Goal: Information Seeking & Learning: Learn about a topic

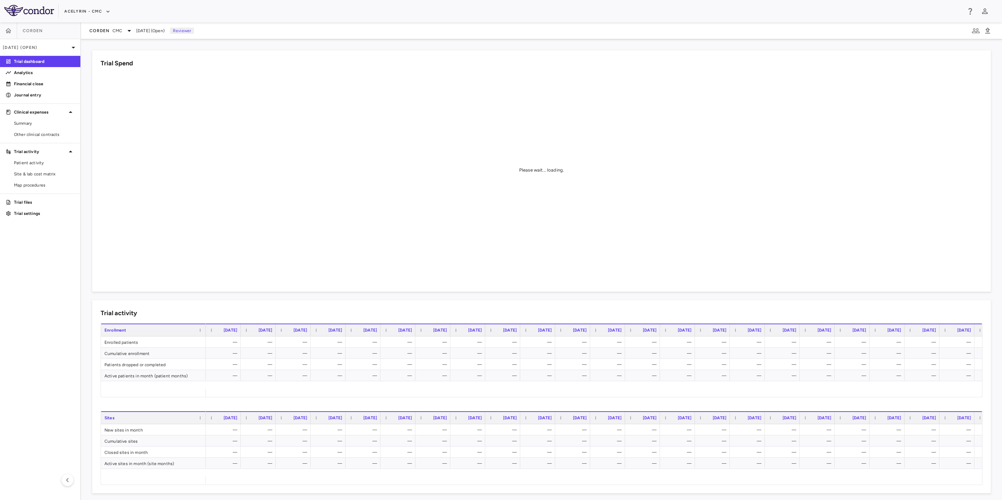
click at [44, 258] on aside "Corden [DATE] (Open) Trial dashboard Analytics Financial close Journal entry Cl…" at bounding box center [40, 260] width 81 height 477
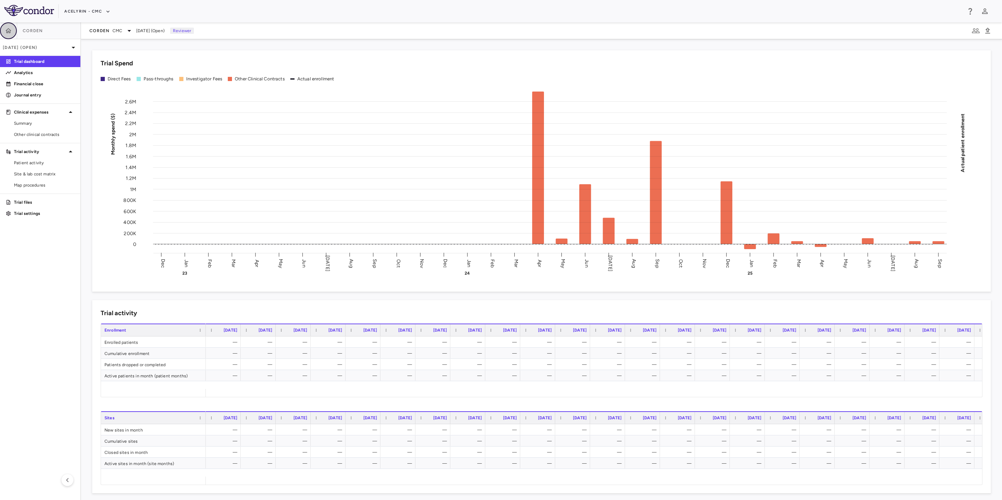
click at [13, 32] on button "button" at bounding box center [8, 30] width 17 height 17
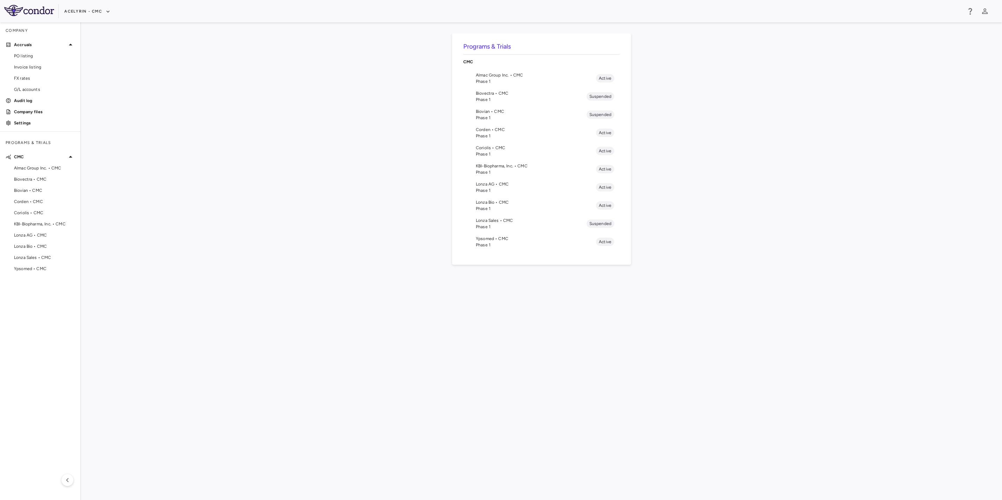
click at [332, 217] on div "Programs & Trials CMC Almac Group Inc. • CMC Phase 1 Active Biovectra • CMC Pha…" at bounding box center [541, 261] width 898 height 455
click at [87, 8] on button "Acelyrin - CMC" at bounding box center [87, 11] width 46 height 11
click at [88, 25] on li "Acelyrin" at bounding box center [94, 25] width 58 height 10
click at [491, 196] on span "VB-421-01-02 • [MEDICAL_DATA]" at bounding box center [536, 196] width 120 height 6
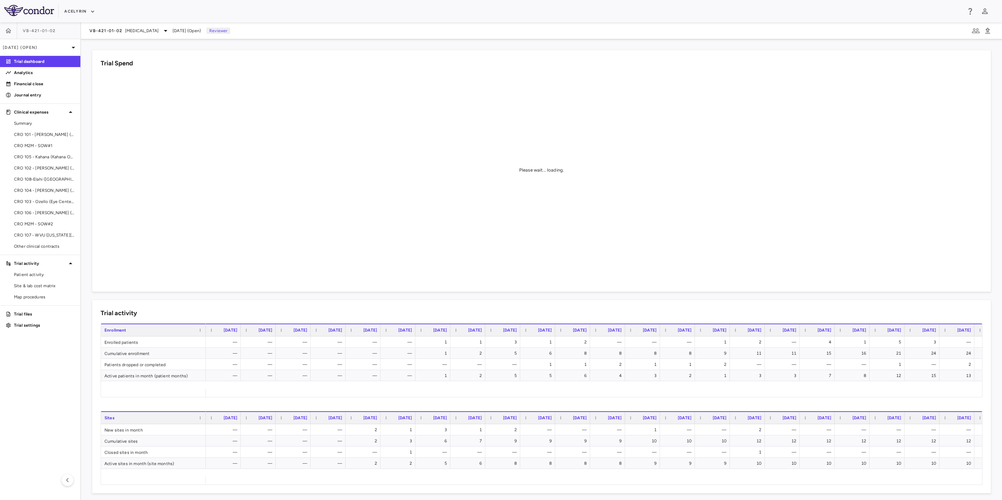
click at [43, 360] on aside "VB-421-01-[DATE] (Open) Trial dashboard Analytics Financial close Journal entry…" at bounding box center [40, 260] width 81 height 477
click at [38, 75] on p "Analytics" at bounding box center [44, 73] width 61 height 6
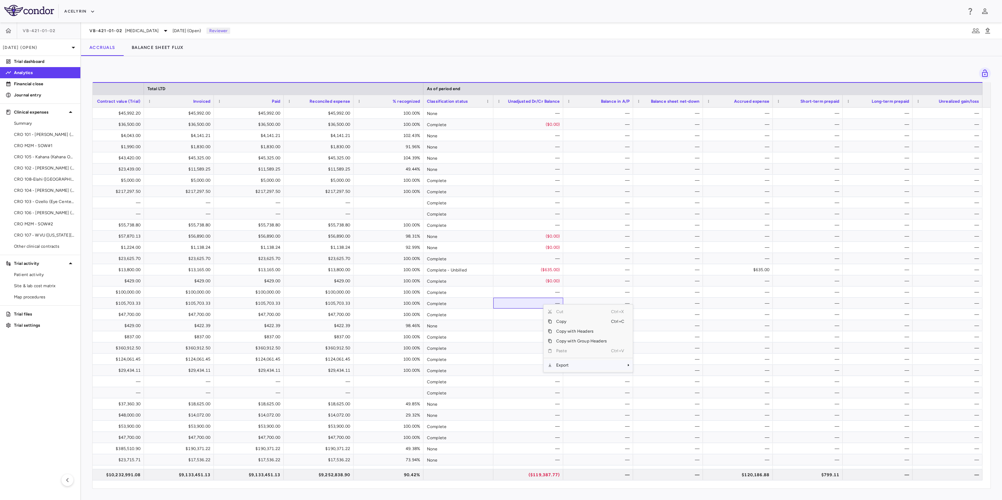
click at [571, 365] on span "Export" at bounding box center [581, 365] width 59 height 10
click at [653, 380] on span "Excel Export" at bounding box center [656, 377] width 33 height 10
click at [697, 11] on div "Acelyrin" at bounding box center [512, 12] width 897 height 12
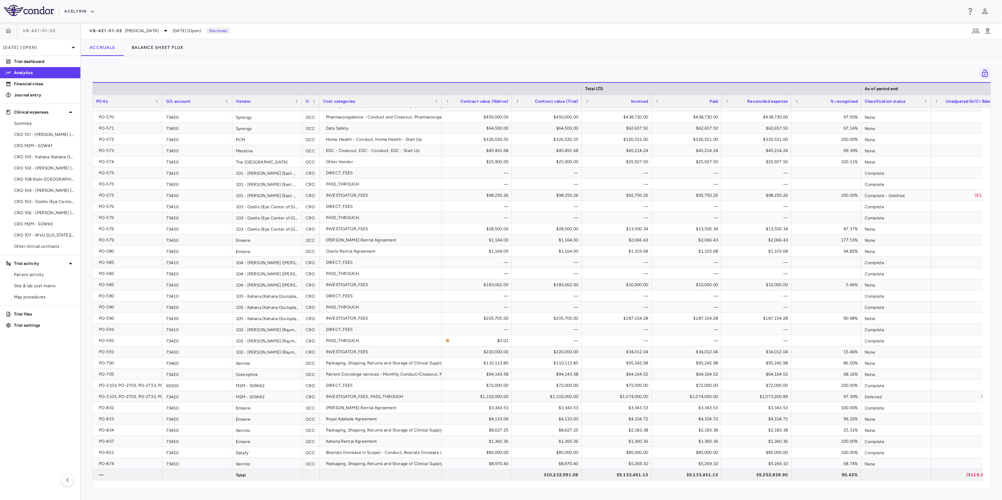
click at [38, 380] on aside "VB-421-01-[DATE] (Open) Trial dashboard Analytics Financial close Journal entry…" at bounding box center [40, 260] width 81 height 477
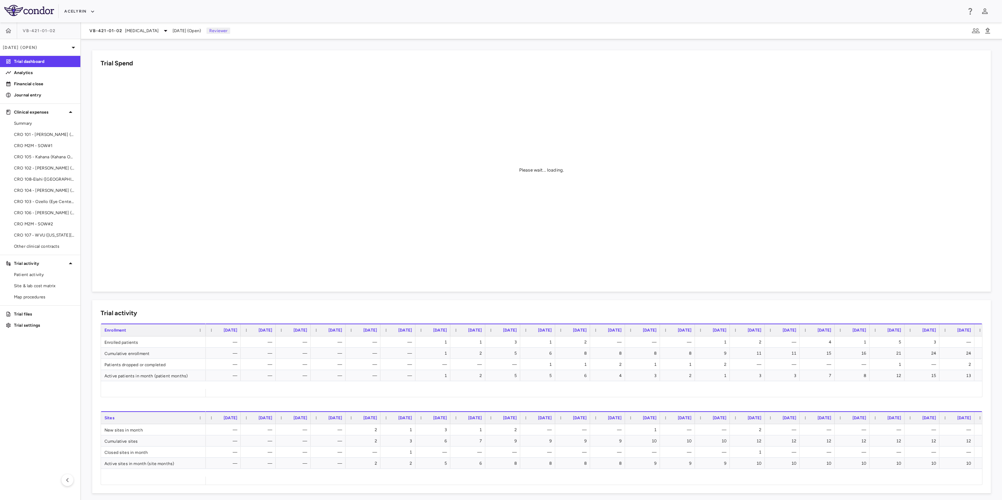
click at [34, 369] on aside "VB-421-01-[DATE] (Open) Trial dashboard Analytics Financial close Journal entry…" at bounding box center [40, 260] width 81 height 477
click at [36, 380] on aside "VB-421-01-[DATE] (Open) Trial dashboard Analytics Financial close Journal entry…" at bounding box center [40, 260] width 81 height 477
click at [52, 372] on aside "VB-421-01-[DATE] (Open) Trial dashboard Analytics Financial close Journal entry…" at bounding box center [40, 260] width 81 height 477
drag, startPoint x: 37, startPoint y: 371, endPoint x: 64, endPoint y: 361, distance: 29.1
click at [37, 370] on aside "VB-421-01-[DATE] (Open) Trial dashboard Analytics Financial close Journal entry…" at bounding box center [40, 260] width 81 height 477
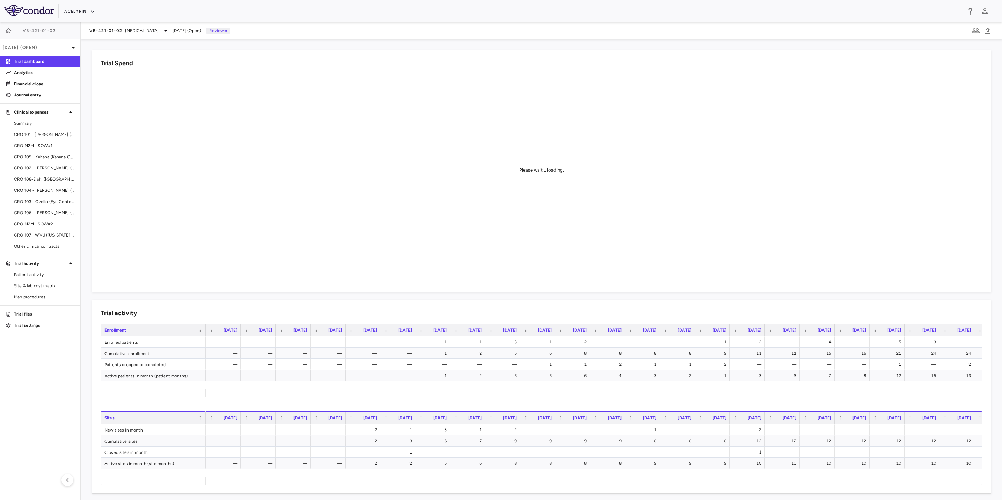
click at [64, 361] on aside "VB-421-01-[DATE] (Open) Trial dashboard Analytics Financial close Journal entry…" at bounding box center [40, 260] width 81 height 477
click at [33, 359] on aside "VB-421-01-[DATE] (Open) Trial dashboard Analytics Financial close Journal entry…" at bounding box center [40, 260] width 81 height 477
click at [62, 355] on aside "VB-421-01-[DATE] (Open) Trial dashboard Analytics Financial close Journal entry…" at bounding box center [40, 260] width 81 height 477
click at [9, 355] on aside "VB-421-01-[DATE] (Open) Trial dashboard Analytics Financial close Journal entry…" at bounding box center [40, 260] width 81 height 477
drag, startPoint x: 37, startPoint y: 349, endPoint x: 62, endPoint y: 345, distance: 25.6
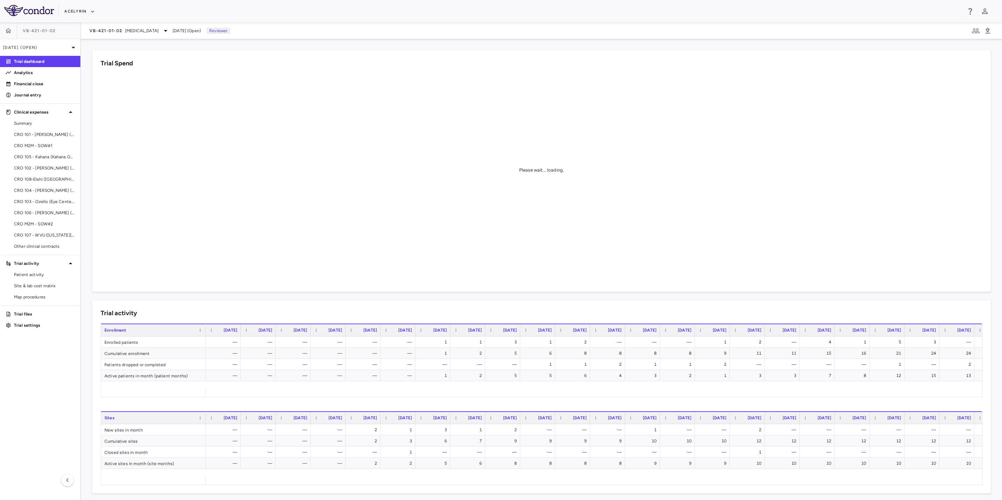
click at [43, 348] on aside "VB-421-01-[DATE] (Open) Trial dashboard Analytics Financial close Journal entry…" at bounding box center [40, 260] width 81 height 477
click at [63, 345] on aside "VB-421-01-[DATE] (Open) Trial dashboard Analytics Financial close Journal entry…" at bounding box center [40, 260] width 81 height 477
click at [35, 346] on aside "VB-421-01-[DATE] (Open) Trial dashboard Analytics Financial close Journal entry…" at bounding box center [40, 260] width 81 height 477
click at [64, 365] on aside "VB-421-01-[DATE] (Open) Trial dashboard Analytics Financial close Journal entry…" at bounding box center [40, 260] width 81 height 477
click at [35, 350] on aside "VB-421-01-[DATE] (Open) Trial dashboard Analytics Financial close Journal entry…" at bounding box center [40, 260] width 81 height 477
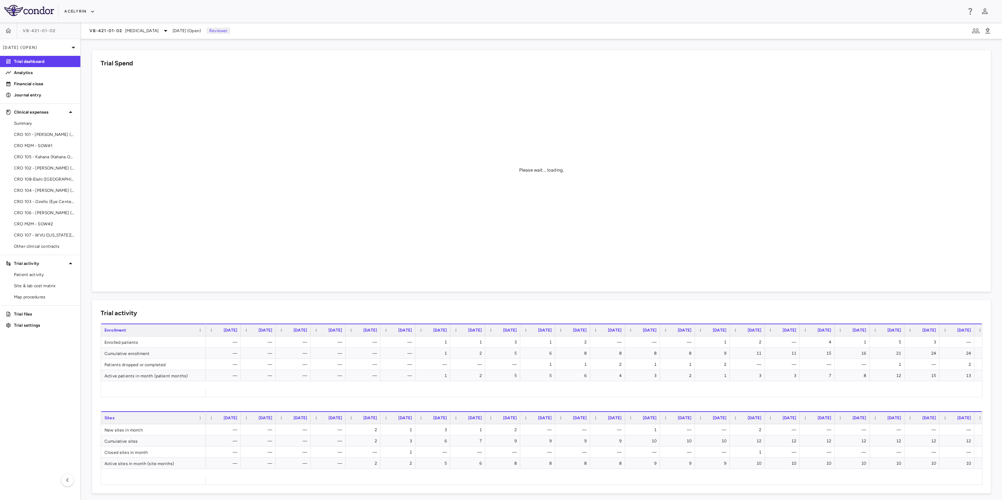
click at [57, 351] on aside "VB-421-01-[DATE] (Open) Trial dashboard Analytics Financial close Journal entry…" at bounding box center [40, 260] width 81 height 477
click at [12, 357] on aside "VB-421-01-[DATE] (Open) Trial dashboard Analytics Financial close Journal entry…" at bounding box center [40, 260] width 81 height 477
click at [58, 356] on aside "VB-421-01-[DATE] (Open) Trial dashboard Analytics Financial close Journal entry…" at bounding box center [40, 260] width 81 height 477
drag, startPoint x: 68, startPoint y: 355, endPoint x: 22, endPoint y: 355, distance: 45.8
click at [67, 355] on aside "VB-421-01-[DATE] (Open) Trial dashboard Analytics Financial close Journal entry…" at bounding box center [40, 260] width 81 height 477
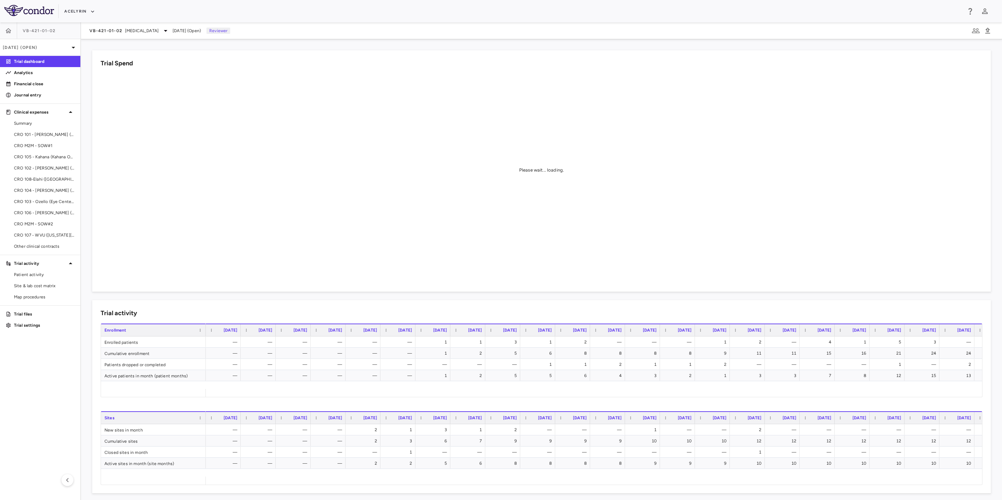
drag, startPoint x: 17, startPoint y: 355, endPoint x: 46, endPoint y: 352, distance: 29.4
click at [18, 355] on aside "VB-421-01-[DATE] (Open) Trial dashboard Analytics Financial close Journal entry…" at bounding box center [40, 260] width 81 height 477
click at [47, 352] on aside "VB-421-01-[DATE] (Open) Trial dashboard Analytics Financial close Journal entry…" at bounding box center [40, 260] width 81 height 477
click at [48, 351] on aside "VB-421-01-[DATE] (Open) Trial dashboard Analytics Financial close Journal entry…" at bounding box center [40, 260] width 81 height 477
drag, startPoint x: 48, startPoint y: 351, endPoint x: 14, endPoint y: 353, distance: 34.6
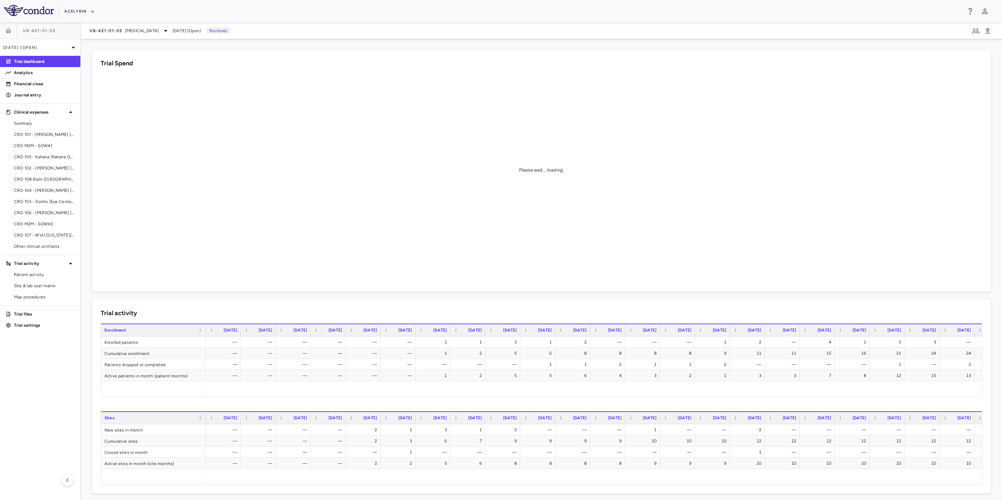
click at [7, 353] on aside "VB-421-01-[DATE] (Open) Trial dashboard Analytics Financial close Journal entry…" at bounding box center [40, 260] width 81 height 477
click at [40, 351] on aside "VB-421-01-[DATE] (Open) Trial dashboard Analytics Financial close Journal entry…" at bounding box center [40, 260] width 81 height 477
click at [52, 351] on aside "VB-421-01-[DATE] (Open) Trial dashboard Analytics Financial close Journal entry…" at bounding box center [40, 260] width 81 height 477
drag, startPoint x: 10, startPoint y: 356, endPoint x: 15, endPoint y: 358, distance: 5.6
click at [11, 357] on aside "VB-421-01-[DATE] (Open) Trial dashboard Analytics Financial close Journal entry…" at bounding box center [40, 260] width 81 height 477
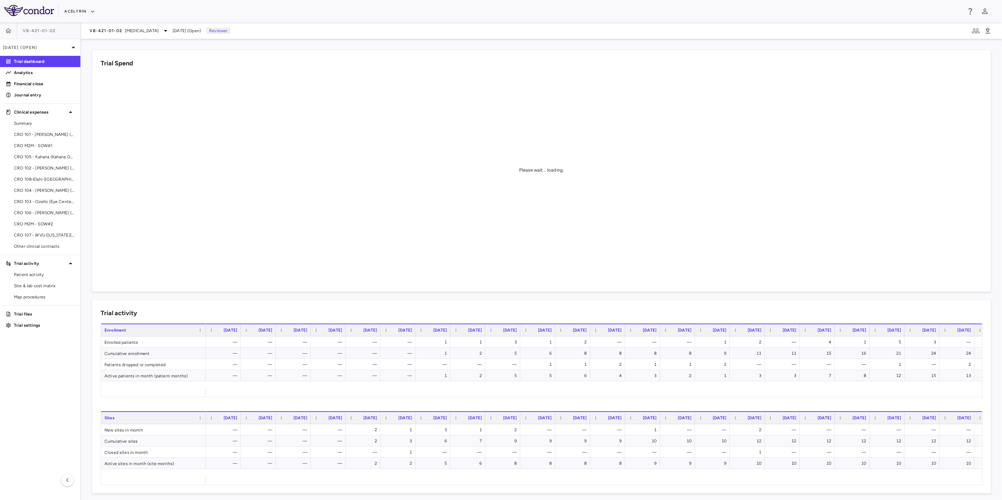
click at [36, 373] on aside "VB-421-01-[DATE] (Open) Trial dashboard Analytics Financial close Journal entry…" at bounding box center [40, 260] width 81 height 477
click at [415, 20] on div "Acelyrin" at bounding box center [501, 11] width 1002 height 22
click at [496, 18] on div "Acelyrin" at bounding box center [501, 11] width 1002 height 22
click at [444, 16] on div "Acelyrin" at bounding box center [512, 12] width 897 height 12
click at [28, 383] on aside "VB-421-01-[DATE] (Open) Trial dashboard Analytics Financial close Journal entry…" at bounding box center [40, 260] width 81 height 477
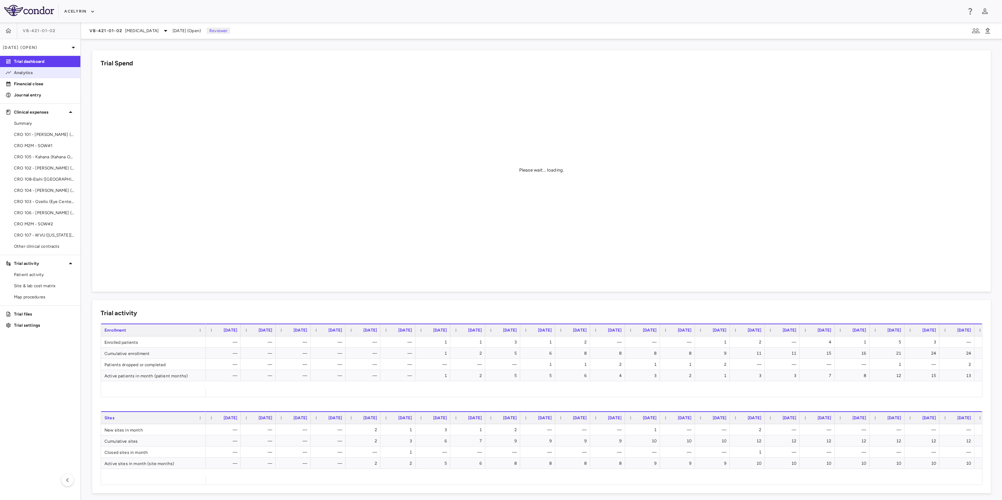
click at [35, 75] on p "Analytics" at bounding box center [44, 73] width 61 height 6
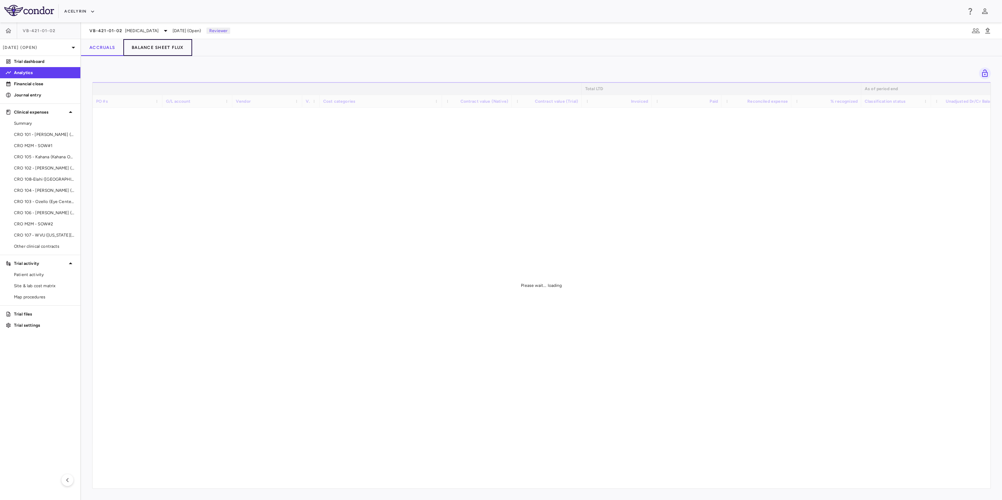
click at [161, 49] on button "Balance Sheet Flux" at bounding box center [157, 47] width 69 height 17
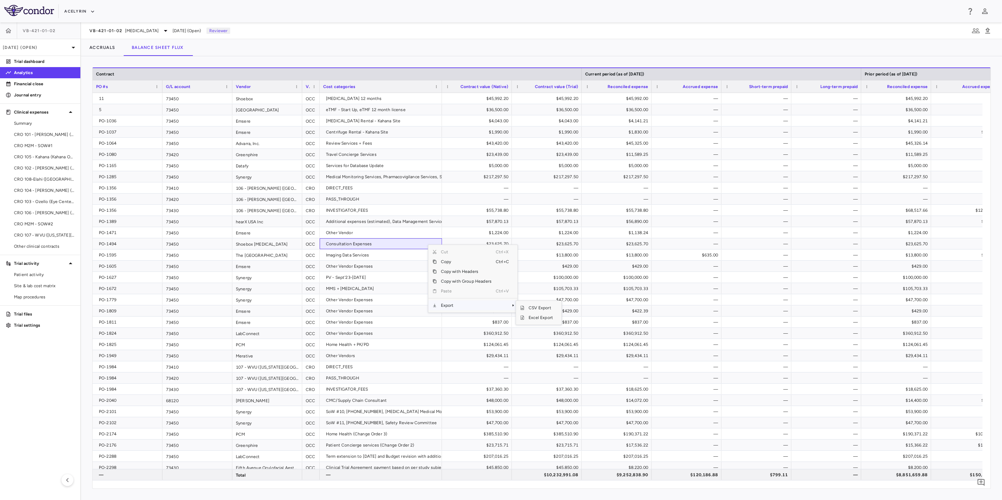
click at [450, 307] on span "Export" at bounding box center [466, 305] width 59 height 10
click at [538, 319] on span "Excel Export" at bounding box center [540, 318] width 33 height 10
click at [464, 53] on div "Accruals Balance Sheet Flux" at bounding box center [541, 47] width 921 height 17
click at [20, 342] on aside "VB-421-01-[DATE] (Open) Trial dashboard Analytics Financial close Journal entry…" at bounding box center [40, 260] width 81 height 477
click at [9, 29] on icon "button" at bounding box center [9, 30] width 6 height 5
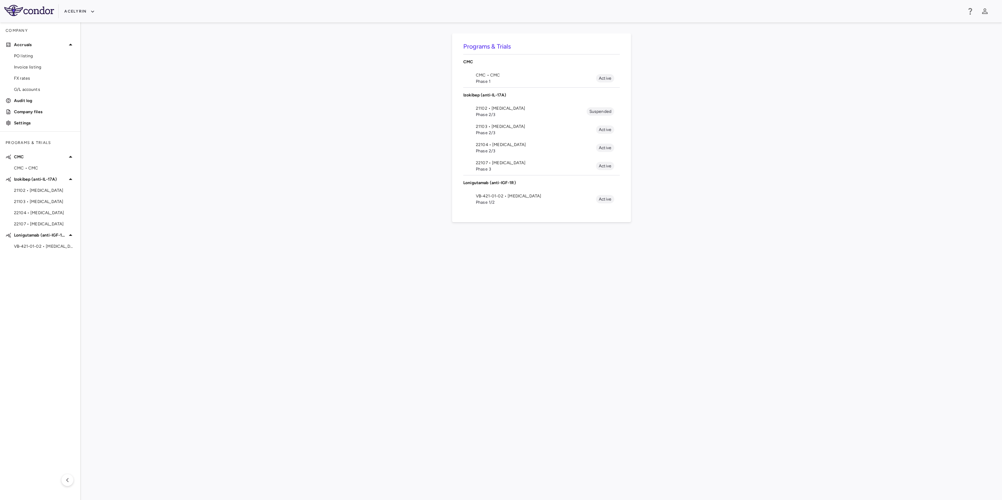
click at [349, 181] on div "Programs & Trials CMC CMC • CMC Phase 1 Active Izokibep (anti-IL-17A) 21102 • H…" at bounding box center [541, 261] width 898 height 455
click at [501, 131] on span "Phase 2/3" at bounding box center [536, 133] width 120 height 6
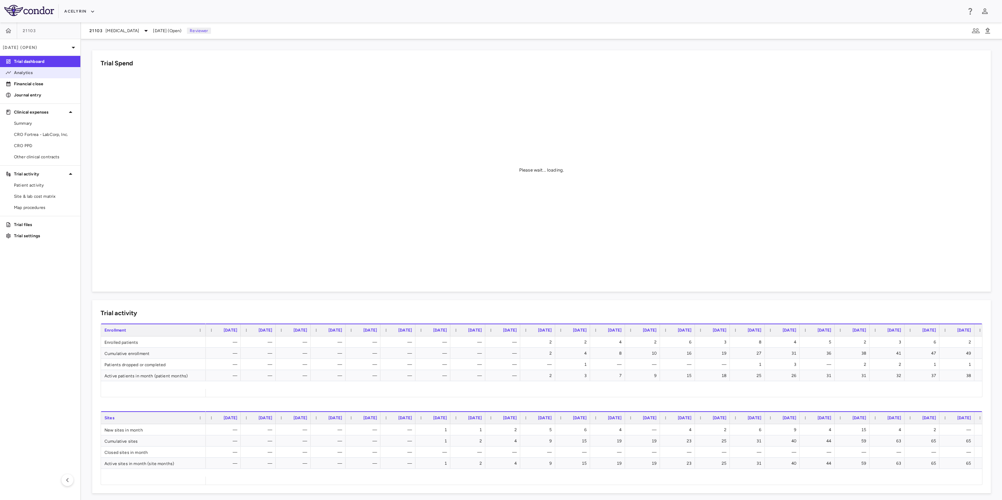
click at [24, 76] on link "Analytics" at bounding box center [40, 72] width 80 height 10
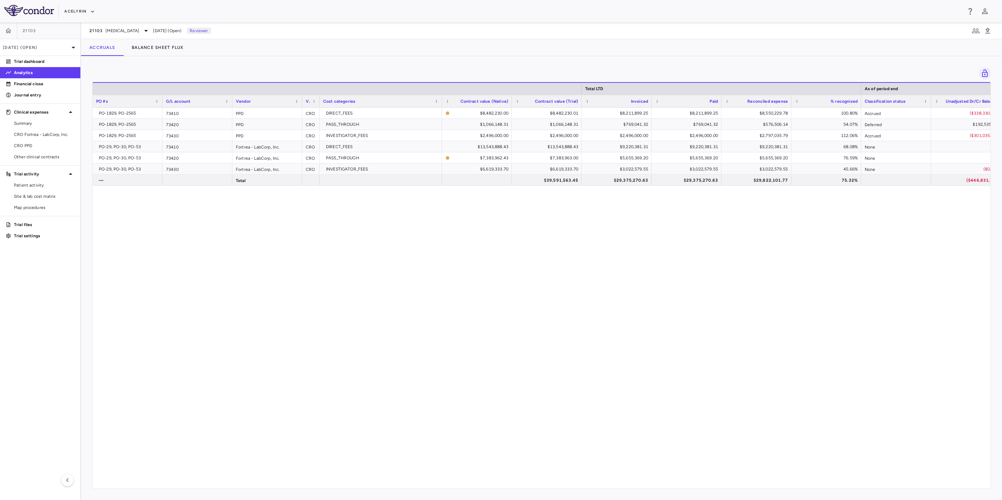
drag, startPoint x: 623, startPoint y: 490, endPoint x: 678, endPoint y: 489, distance: 55.5
click at [678, 489] on div "Drag here to set row groups Drag here to set column labels Total LTD As of peri…" at bounding box center [541, 278] width 921 height 444
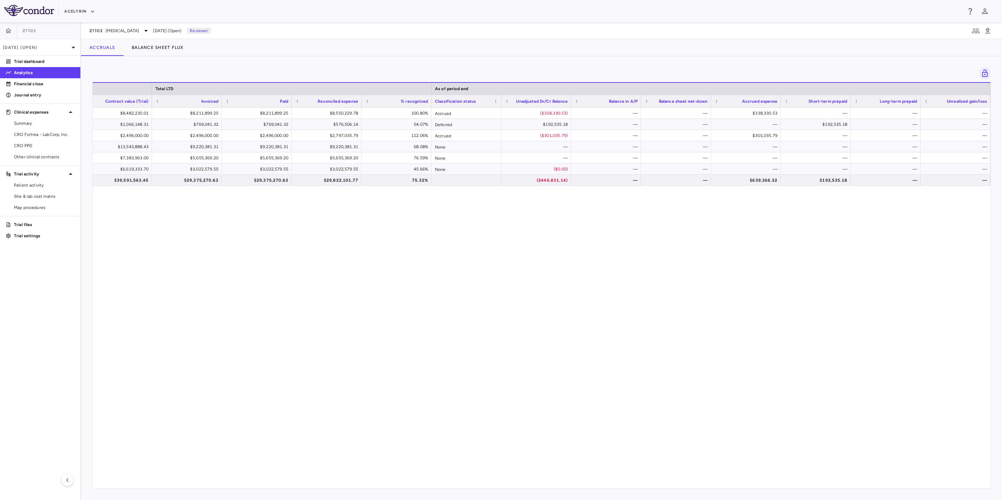
click at [661, 250] on div "$8,482,230.00 $8,482,230.01 $8,211,899.25 $8,211,899.25 $8,550,229.78 100.80% A…" at bounding box center [542, 294] width 898 height 373
click at [483, 254] on div "$8,482,230.00 $8,482,230.01 $8,211,899.25 $8,211,899.25 $8,550,229.78 100.80% A…" at bounding box center [542, 294] width 898 height 373
drag, startPoint x: 658, startPoint y: 247, endPoint x: 858, endPoint y: 244, distance: 199.8
click at [659, 247] on div "$8,482,230.00 $8,482,230.01 $8,211,899.25 $8,211,899.25 $8,550,229.78 100.80% A…" at bounding box center [542, 294] width 898 height 373
drag, startPoint x: 858, startPoint y: 244, endPoint x: 863, endPoint y: 244, distance: 5.2
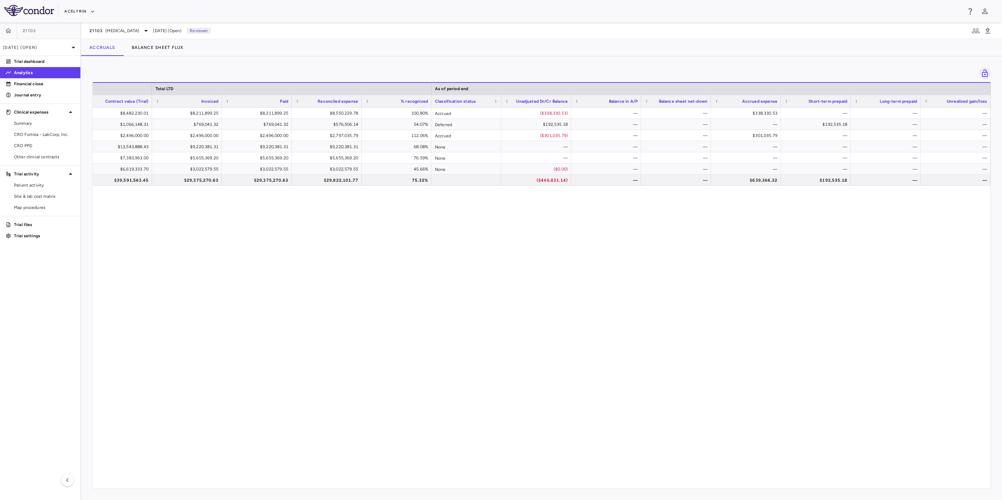
click at [869, 243] on div "$8,482,230.00 $8,482,230.01 $8,211,899.25 $8,211,899.25 $8,550,229.78 100.80% A…" at bounding box center [542, 294] width 898 height 373
click at [705, 246] on div "$8,482,230.00 $8,482,230.01 $8,211,899.25 $8,211,899.25 $8,550,229.78 100.80% A…" at bounding box center [542, 294] width 898 height 373
click at [844, 239] on div "$8,482,230.00 $8,482,230.01 $8,211,899.25 $8,211,899.25 $8,550,229.78 100.80% A…" at bounding box center [542, 294] width 898 height 373
drag, startPoint x: 858, startPoint y: 239, endPoint x: 785, endPoint y: 240, distance: 72.7
click at [853, 239] on div "$8,482,230.00 $8,482,230.01 $8,211,899.25 $8,211,899.25 $8,550,229.78 100.80% A…" at bounding box center [542, 294] width 898 height 373
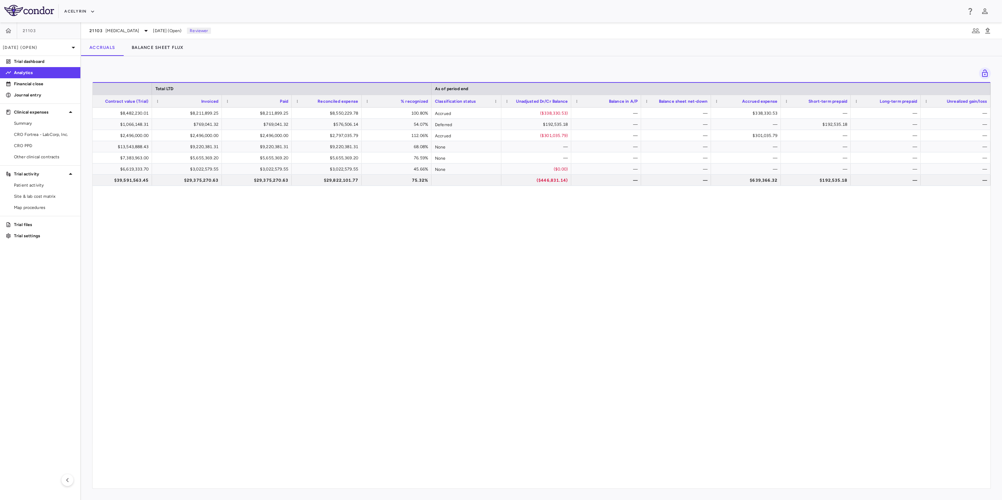
drag, startPoint x: 785, startPoint y: 240, endPoint x: 859, endPoint y: 238, distance: 74.4
click at [786, 240] on div "$8,482,230.00 $8,482,230.01 $8,211,899.25 $8,211,899.25 $8,550,229.78 100.80% A…" at bounding box center [542, 294] width 898 height 373
drag, startPoint x: 859, startPoint y: 238, endPoint x: 831, endPoint y: 240, distance: 28.4
click at [860, 238] on div "$8,482,230.00 $8,482,230.01 $8,211,899.25 $8,211,899.25 $8,550,229.78 100.80% A…" at bounding box center [542, 294] width 898 height 373
drag, startPoint x: 780, startPoint y: 240, endPoint x: 863, endPoint y: 239, distance: 83.1
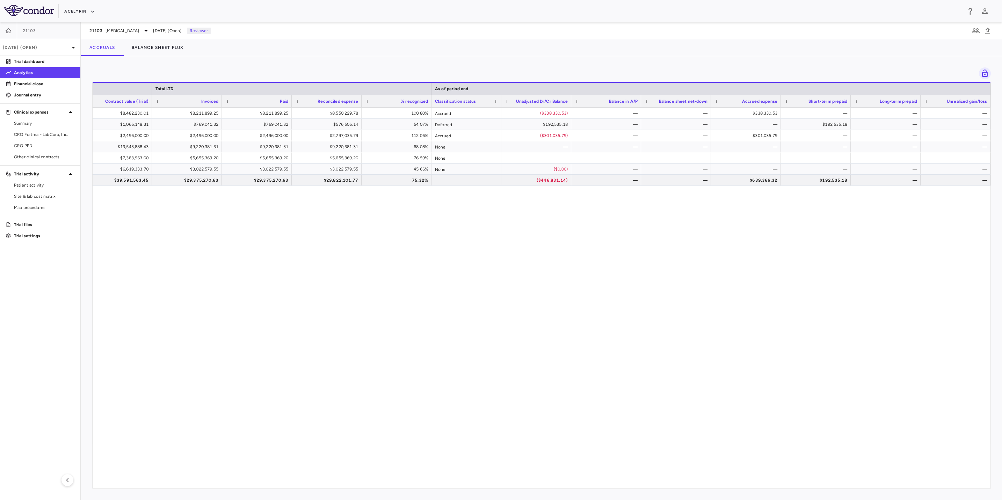
click at [782, 240] on div "$8,482,230.00 $8,482,230.01 $8,211,899.25 $8,211,899.25 $8,550,229.78 100.80% A…" at bounding box center [542, 294] width 898 height 373
drag, startPoint x: 863, startPoint y: 239, endPoint x: 783, endPoint y: 238, distance: 80.0
click at [861, 239] on div "$8,482,230.00 $8,482,230.01 $8,211,899.25 $8,211,899.25 $8,550,229.78 100.80% A…" at bounding box center [542, 294] width 898 height 373
click at [783, 238] on div "$8,482,230.00 $8,482,230.01 $8,211,899.25 $8,211,899.25 $8,550,229.78 100.80% A…" at bounding box center [542, 294] width 898 height 373
click at [652, 240] on div "$8,482,230.00 $8,482,230.01 $8,211,899.25 $8,211,899.25 $8,550,229.78 100.80% A…" at bounding box center [542, 294] width 898 height 373
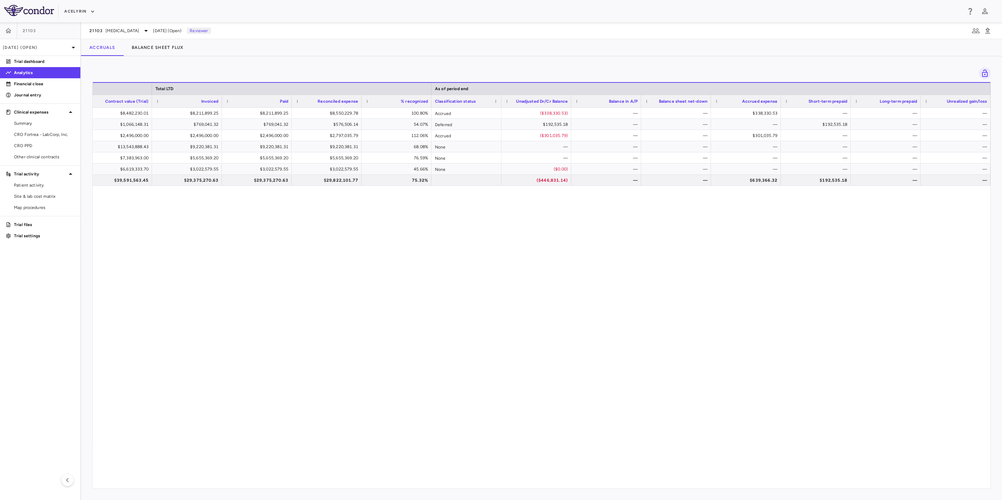
drag, startPoint x: 747, startPoint y: 213, endPoint x: 840, endPoint y: 211, distance: 92.6
click at [751, 213] on div "$8,482,230.00 $8,482,230.01 $8,211,899.25 $8,211,899.25 $8,550,229.78 100.80% A…" at bounding box center [542, 294] width 898 height 373
drag, startPoint x: 840, startPoint y: 211, endPoint x: 756, endPoint y: 211, distance: 83.8
click at [834, 212] on div "$8,482,230.00 $8,482,230.01 $8,211,899.25 $8,211,899.25 $8,550,229.78 100.80% A…" at bounding box center [542, 294] width 898 height 373
click at [756, 211] on div "$8,482,230.00 $8,482,230.01 $8,211,899.25 $8,211,899.25 $8,550,229.78 100.80% A…" at bounding box center [542, 294] width 898 height 373
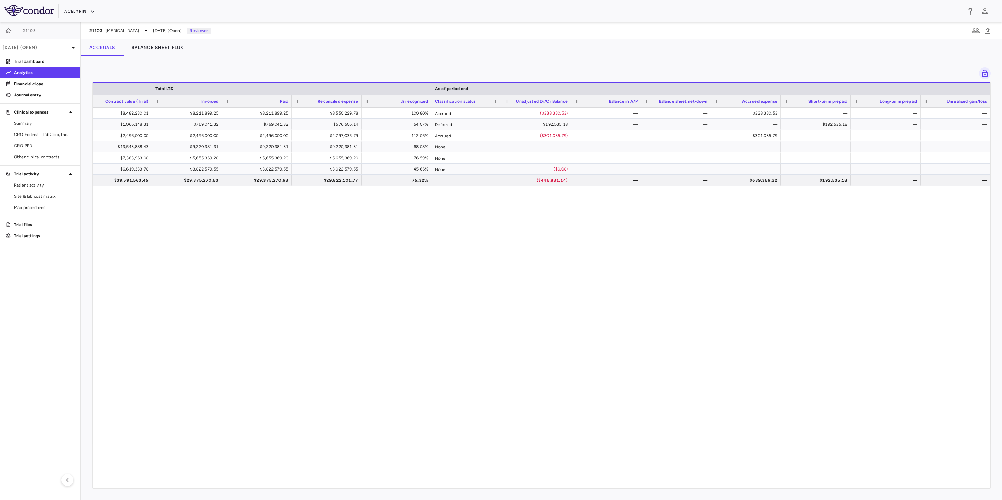
drag, startPoint x: 771, startPoint y: 210, endPoint x: 785, endPoint y: 210, distance: 13.6
click at [774, 210] on div "$8,482,230.00 $8,482,230.01 $8,211,899.25 $8,211,899.25 $8,550,229.78 100.80% A…" at bounding box center [542, 294] width 898 height 373
click at [840, 210] on div "$8,482,230.00 $8,482,230.01 $8,211,899.25 $8,211,899.25 $8,550,229.78 100.80% A…" at bounding box center [542, 294] width 898 height 373
click at [759, 210] on div "$8,482,230.00 $8,482,230.01 $8,211,899.25 $8,211,899.25 $8,550,229.78 100.80% A…" at bounding box center [542, 294] width 898 height 373
drag, startPoint x: 807, startPoint y: 210, endPoint x: 856, endPoint y: 211, distance: 48.9
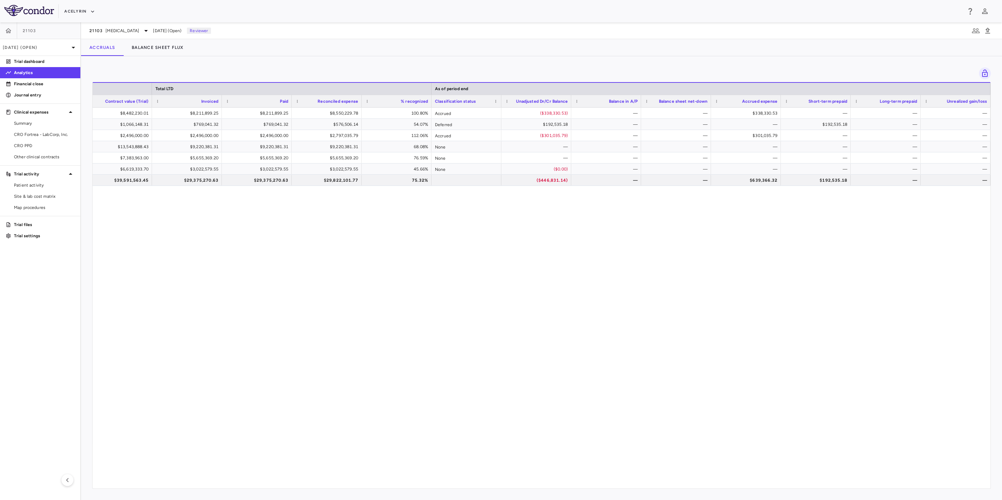
click at [808, 210] on div "$8,482,230.00 $8,482,230.01 $8,211,899.25 $8,211,899.25 $8,550,229.78 100.80% A…" at bounding box center [542, 294] width 898 height 373
click at [856, 211] on div "$8,482,230.00 $8,482,230.01 $8,211,899.25 $8,211,899.25 $8,550,229.78 100.80% A…" at bounding box center [542, 294] width 898 height 373
drag, startPoint x: 737, startPoint y: 211, endPoint x: 742, endPoint y: 211, distance: 5.2
click at [740, 211] on div "$8,482,230.00 $8,482,230.01 $8,211,899.25 $8,211,899.25 $8,550,229.78 100.80% A…" at bounding box center [542, 294] width 898 height 373
click at [809, 210] on div "$8,482,230.00 $8,482,230.01 $8,211,899.25 $8,211,899.25 $8,550,229.78 100.80% A…" at bounding box center [542, 294] width 898 height 373
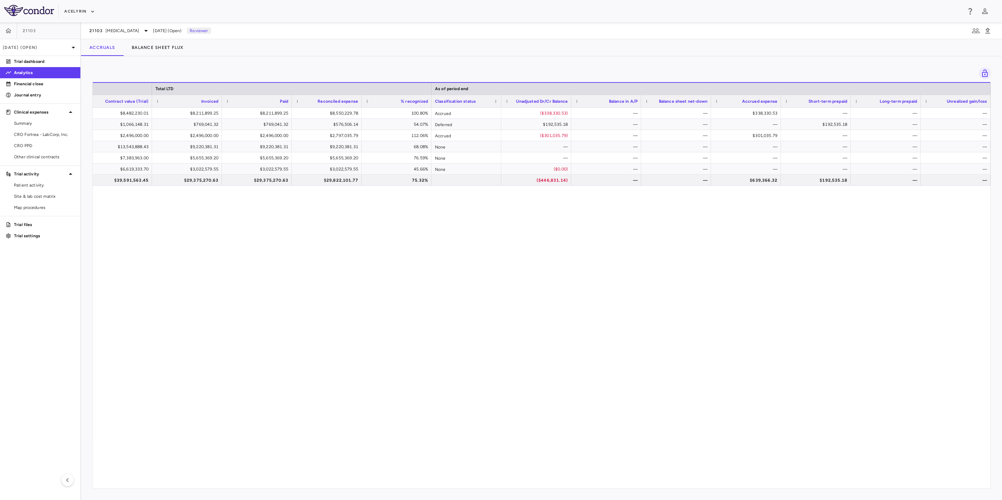
drag, startPoint x: 884, startPoint y: 211, endPoint x: 798, endPoint y: 211, distance: 85.9
click at [884, 211] on div "$8,482,230.00 $8,482,230.01 $8,211,899.25 $8,211,899.25 $8,550,229.78 100.80% A…" at bounding box center [542, 294] width 898 height 373
click at [797, 211] on div "$8,482,230.00 $8,482,230.01 $8,211,899.25 $8,211,899.25 $8,550,229.78 100.80% A…" at bounding box center [542, 294] width 898 height 373
drag, startPoint x: 852, startPoint y: 211, endPoint x: 743, endPoint y: 209, distance: 109.3
click at [852, 211] on div "$8,482,230.00 $8,482,230.01 $8,211,899.25 $8,211,899.25 $8,550,229.78 100.80% A…" at bounding box center [542, 294] width 898 height 373
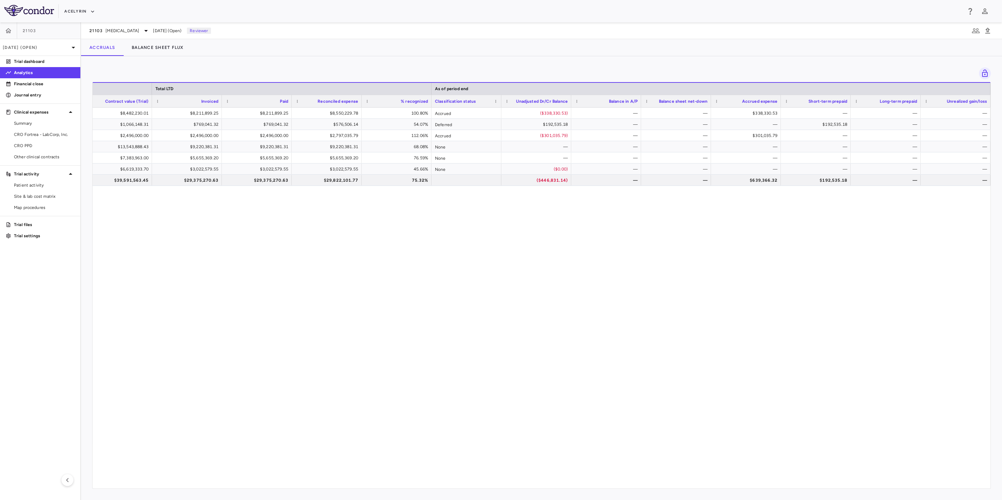
click at [743, 209] on div "$8,482,230.00 $8,482,230.01 $8,211,899.25 $8,211,899.25 $8,550,229.78 100.80% A…" at bounding box center [542, 294] width 898 height 373
click at [509, 213] on div "$8,482,230.00 $8,482,230.01 $8,211,899.25 $8,211,899.25 $8,550,229.78 100.80% A…" at bounding box center [542, 294] width 898 height 373
drag, startPoint x: 769, startPoint y: 212, endPoint x: 775, endPoint y: 212, distance: 5.6
click at [769, 212] on div "$8,482,230.00 $8,482,230.01 $8,211,899.25 $8,211,899.25 $8,550,229.78 100.80% A…" at bounding box center [542, 294] width 898 height 373
click at [853, 210] on div "$8,482,230.00 $8,482,230.01 $8,211,899.25 $8,211,899.25 $8,550,229.78 100.80% A…" at bounding box center [542, 294] width 898 height 373
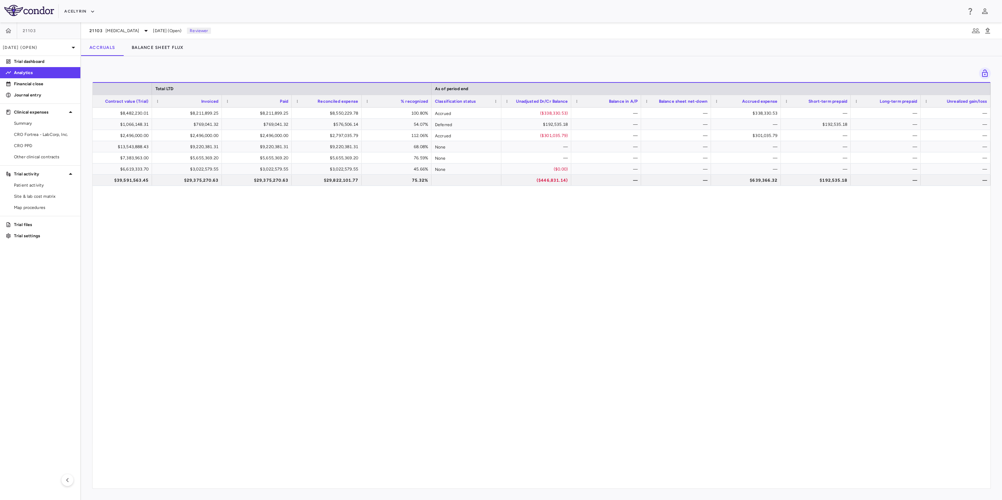
drag, startPoint x: 693, startPoint y: 210, endPoint x: 717, endPoint y: 210, distance: 24.1
click at [695, 210] on div "$8,482,230.00 $8,482,230.01 $8,211,899.25 $8,211,899.25 $8,550,229.78 100.80% A…" at bounding box center [542, 294] width 898 height 373
click at [784, 210] on div "$8,482,230.00 $8,482,230.01 $8,211,899.25 $8,211,899.25 $8,550,229.78 100.80% A…" at bounding box center [542, 294] width 898 height 373
drag, startPoint x: 851, startPoint y: 210, endPoint x: 736, endPoint y: 210, distance: 115.6
click at [851, 210] on div "$8,482,230.00 $8,482,230.01 $8,211,899.25 $8,211,899.25 $8,550,229.78 100.80% A…" at bounding box center [542, 294] width 898 height 373
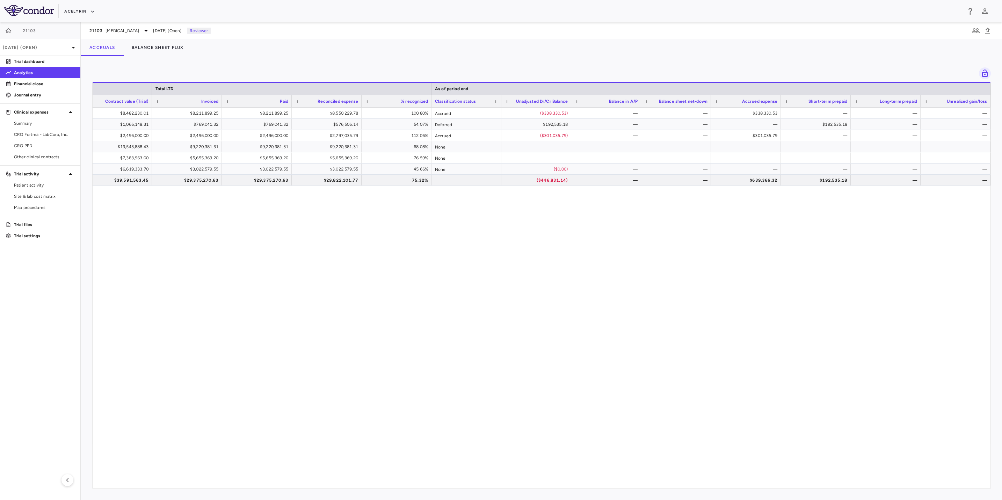
drag, startPoint x: 718, startPoint y: 210, endPoint x: 827, endPoint y: 211, distance: 109.0
click at [721, 210] on div "$8,482,230.00 $8,482,230.01 $8,211,899.25 $8,211,899.25 $8,550,229.78 100.80% A…" at bounding box center [542, 294] width 898 height 373
drag, startPoint x: 830, startPoint y: 211, endPoint x: 776, endPoint y: 211, distance: 54.5
click at [829, 211] on div "$8,482,230.00 $8,482,230.01 $8,211,899.25 $8,211,899.25 $8,550,229.78 100.80% A…" at bounding box center [542, 294] width 898 height 373
click at [726, 211] on div "$8,482,230.00 $8,482,230.01 $8,211,899.25 $8,211,899.25 $8,550,229.78 100.80% A…" at bounding box center [542, 294] width 898 height 373
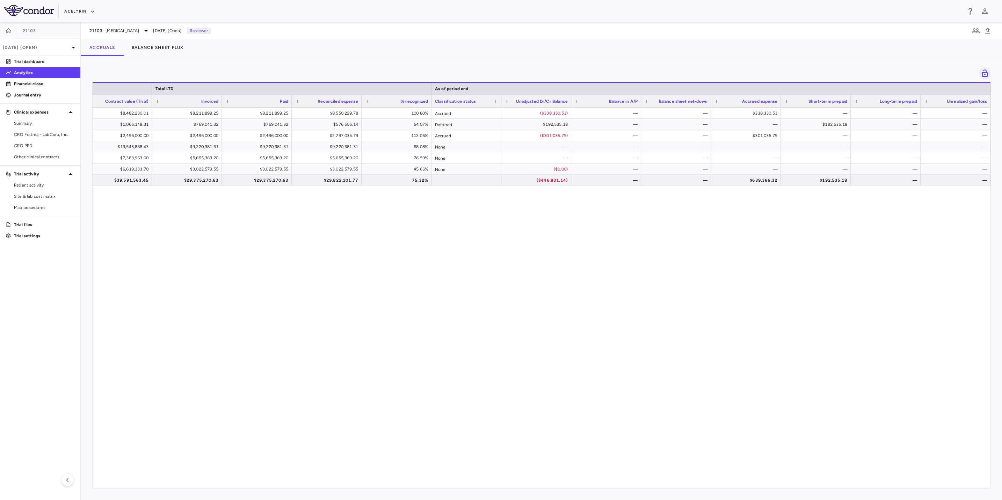
click at [467, 221] on div "$8,482,230.00 $8,482,230.01 $8,211,899.25 $8,211,899.25 $8,550,229.78 100.80% A…" at bounding box center [542, 294] width 898 height 373
drag, startPoint x: 775, startPoint y: 202, endPoint x: 850, endPoint y: 200, distance: 74.4
click at [779, 202] on div "$8,482,230.00 $8,482,230.01 $8,211,899.25 $8,211,899.25 $8,550,229.78 100.80% A…" at bounding box center [542, 294] width 898 height 373
drag, startPoint x: 850, startPoint y: 200, endPoint x: 777, endPoint y: 201, distance: 73.0
click at [851, 200] on div "$8,482,230.00 $8,482,230.01 $8,211,899.25 $8,211,899.25 $8,550,229.78 100.80% A…" at bounding box center [542, 294] width 898 height 373
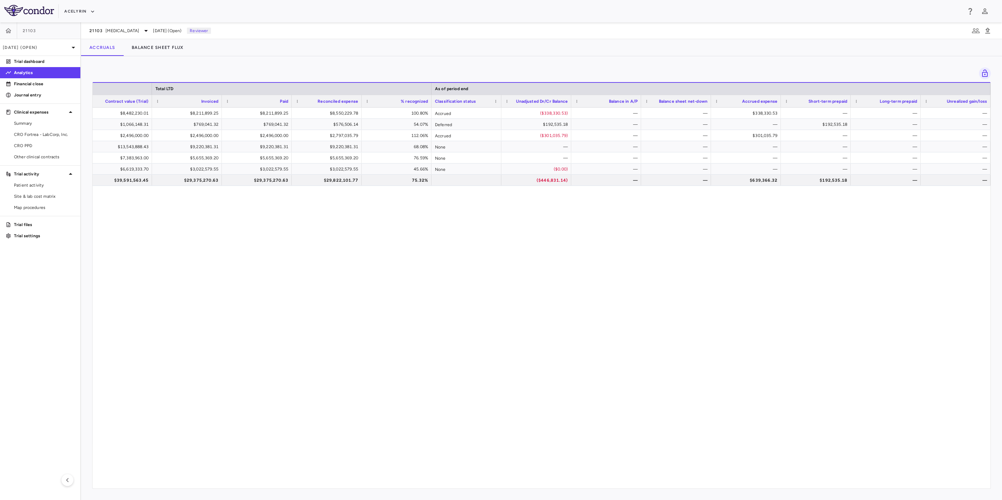
drag, startPoint x: 746, startPoint y: 201, endPoint x: 750, endPoint y: 201, distance: 3.8
click at [747, 201] on div "$8,482,230.00 $8,482,230.01 $8,211,899.25 $8,211,899.25 $8,550,229.78 100.80% A…" at bounding box center [542, 294] width 898 height 373
drag, startPoint x: 821, startPoint y: 202, endPoint x: 865, endPoint y: 206, distance: 43.9
click at [822, 202] on div "$8,482,230.00 $8,482,230.01 $8,211,899.25 $8,211,899.25 $8,550,229.78 100.80% A…" at bounding box center [542, 294] width 898 height 373
drag, startPoint x: 865, startPoint y: 206, endPoint x: 843, endPoint y: 206, distance: 21.7
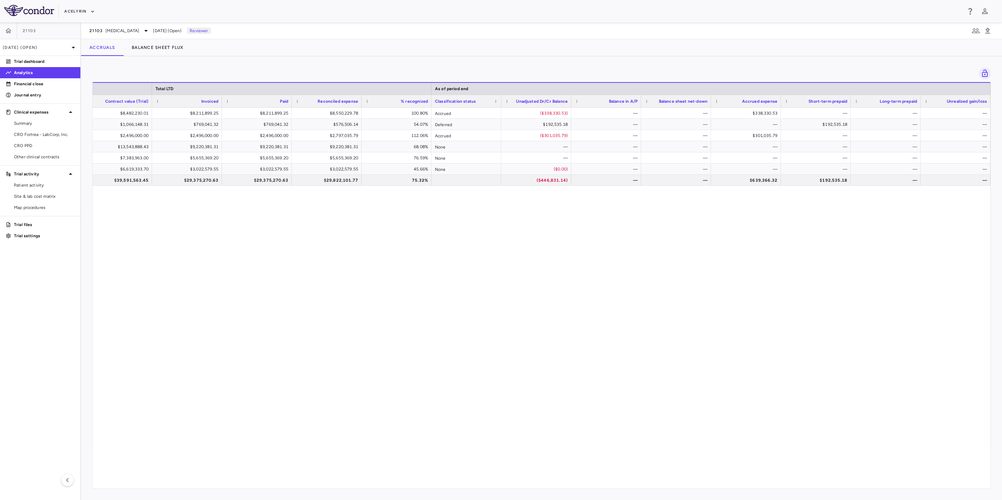
click at [857, 206] on div "$8,482,230.00 $8,482,230.01 $8,211,899.25 $8,211,899.25 $8,550,229.78 100.80% A…" at bounding box center [542, 294] width 898 height 373
drag, startPoint x: 693, startPoint y: 206, endPoint x: 687, endPoint y: 209, distance: 6.3
click at [694, 207] on div "$8,482,230.00 $8,482,230.01 $8,211,899.25 $8,211,899.25 $8,550,229.78 100.80% A…" at bounding box center [542, 294] width 898 height 373
click at [474, 214] on div "$8,482,230.00 $8,482,230.01 $8,211,899.25 $8,211,899.25 $8,550,229.78 100.80% A…" at bounding box center [542, 294] width 898 height 373
click at [176, 47] on button "Balance Sheet Flux" at bounding box center [157, 47] width 69 height 17
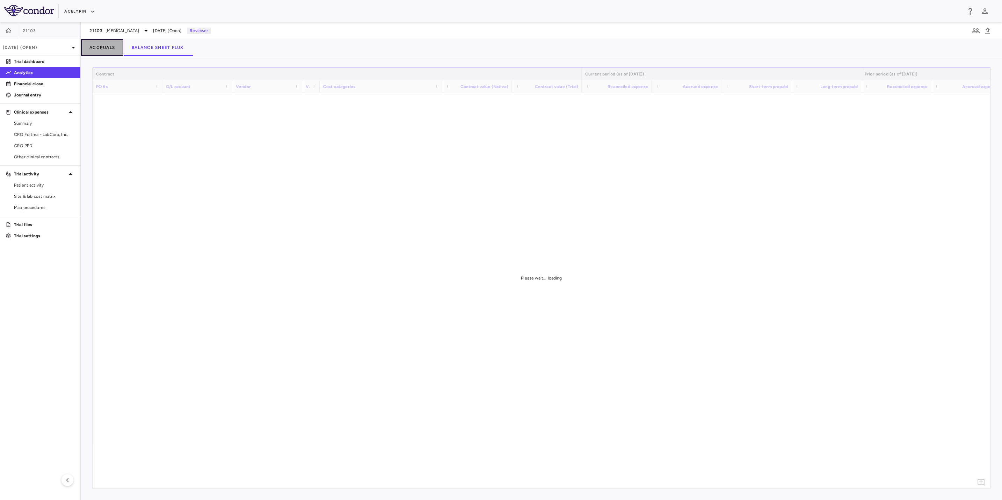
click at [112, 48] on button "Accruals" at bounding box center [102, 47] width 42 height 17
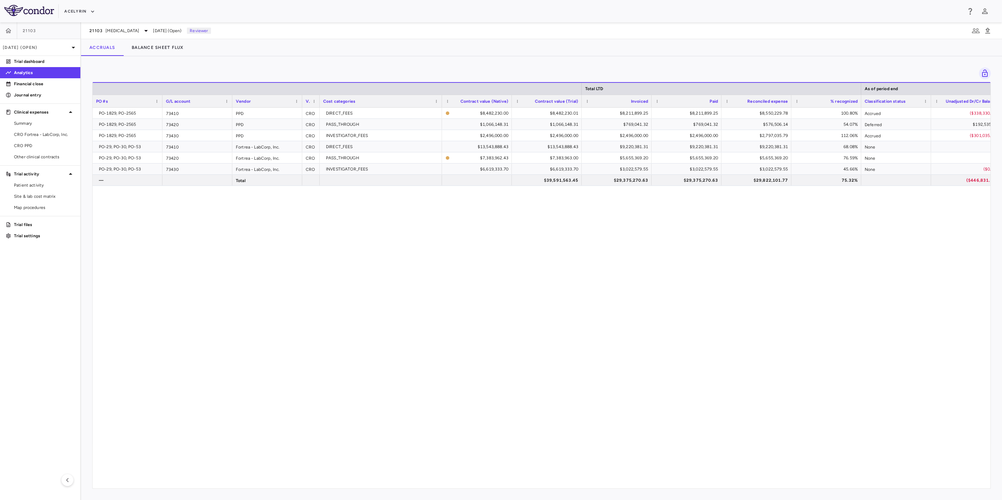
click at [741, 239] on div "PO-1829, PO-2565 73410 PPD CRO DIRECT_FEES $8,482,230.00 $8,482,230.01 $8,211,8…" at bounding box center [542, 294] width 898 height 373
drag, startPoint x: 768, startPoint y: 236, endPoint x: 468, endPoint y: 223, distance: 301.1
click at [766, 236] on div "PO-1829, PO-2565 73410 PPD CRO DIRECT_FEES $8,482,230.00 $8,482,230.01 $8,211,8…" at bounding box center [542, 294] width 898 height 373
click at [12, 31] on button "button" at bounding box center [8, 30] width 17 height 17
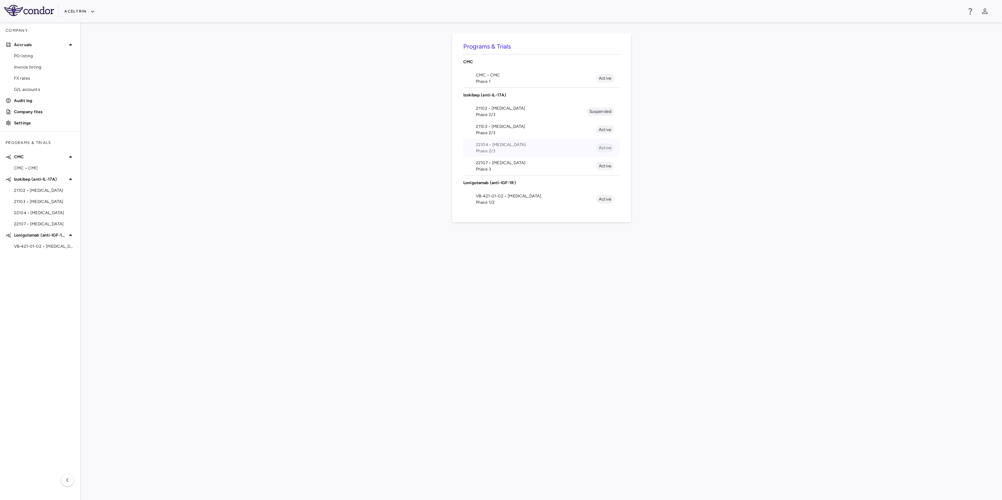
click at [494, 146] on span "22104 • [MEDICAL_DATA]" at bounding box center [536, 144] width 120 height 6
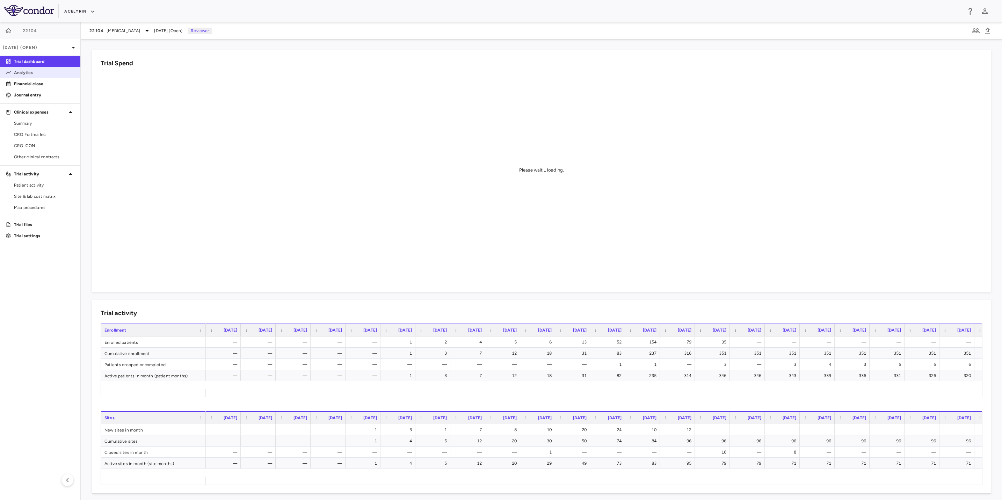
click at [32, 73] on p "Analytics" at bounding box center [44, 73] width 61 height 6
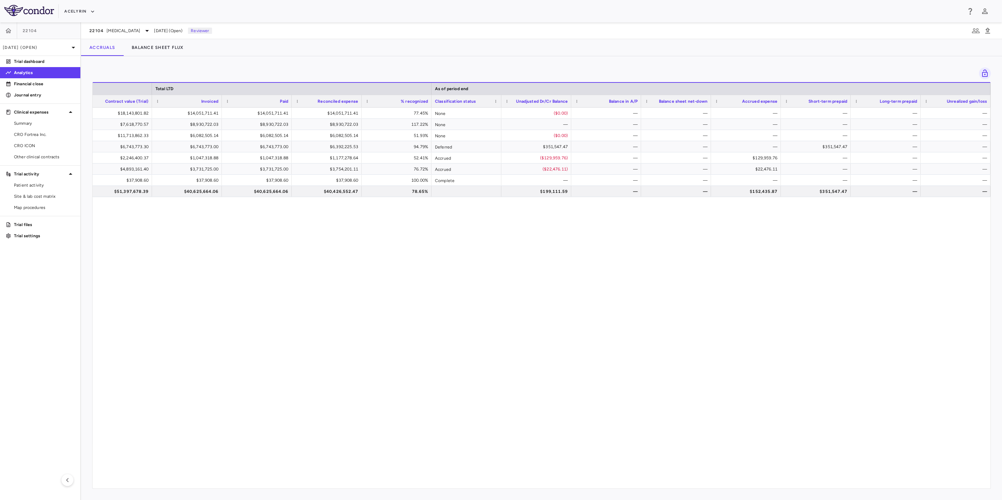
scroll to position [0, 246]
drag, startPoint x: 757, startPoint y: 218, endPoint x: 818, endPoint y: 220, distance: 60.8
click at [757, 219] on div "$18,143,801.82 $18,143,801.82 $14,051,711.41 $14,051,711.41 $14,051,711.41 77.4…" at bounding box center [542, 294] width 898 height 373
click at [873, 220] on div "$18,143,801.82 $18,143,801.82 $14,051,711.41 $14,051,711.41 $14,051,711.41 77.4…" at bounding box center [542, 294] width 898 height 373
click at [771, 225] on div "$18,143,801.82 $18,143,801.82 $14,051,711.41 $14,051,711.41 $14,051,711.41 77.4…" at bounding box center [542, 294] width 898 height 373
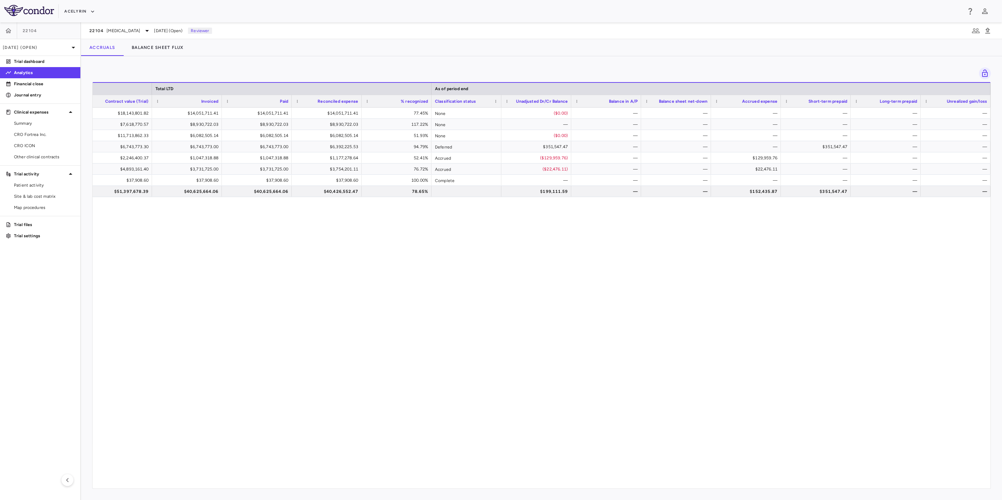
drag, startPoint x: 881, startPoint y: 224, endPoint x: 798, endPoint y: 226, distance: 82.8
click at [872, 225] on div "$18,143,801.82 $18,143,801.82 $14,051,711.41 $14,051,711.41 $14,051,711.41 77.4…" at bounding box center [542, 294] width 898 height 373
click at [765, 226] on div "$18,143,801.82 $18,143,801.82 $14,051,711.41 $14,051,711.41 $14,051,711.41 77.4…" at bounding box center [542, 294] width 898 height 373
drag, startPoint x: 866, startPoint y: 225, endPoint x: 769, endPoint y: 226, distance: 96.4
click at [863, 225] on div "$18,143,801.82 $18,143,801.82 $14,051,711.41 $14,051,711.41 $14,051,711.41 77.4…" at bounding box center [542, 294] width 898 height 373
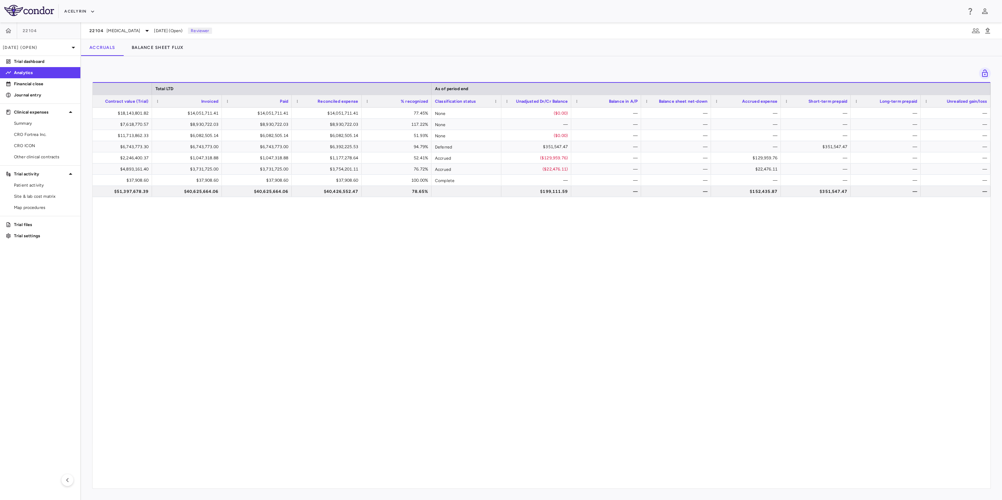
drag, startPoint x: 769, startPoint y: 226, endPoint x: 843, endPoint y: 226, distance: 73.4
click at [770, 226] on div "$18,143,801.82 $18,143,801.82 $14,051,711.41 $14,051,711.41 $14,051,711.41 77.4…" at bounding box center [542, 294] width 898 height 373
drag, startPoint x: 843, startPoint y: 226, endPoint x: 763, endPoint y: 227, distance: 80.0
click at [841, 226] on div "$18,143,801.82 $18,143,801.82 $14,051,711.41 $14,051,711.41 $14,051,711.41 77.4…" at bounding box center [542, 294] width 898 height 373
click at [763, 227] on div "$18,143,801.82 $18,143,801.82 $14,051,711.41 $14,051,711.41 $14,051,711.41 77.4…" at bounding box center [542, 294] width 898 height 373
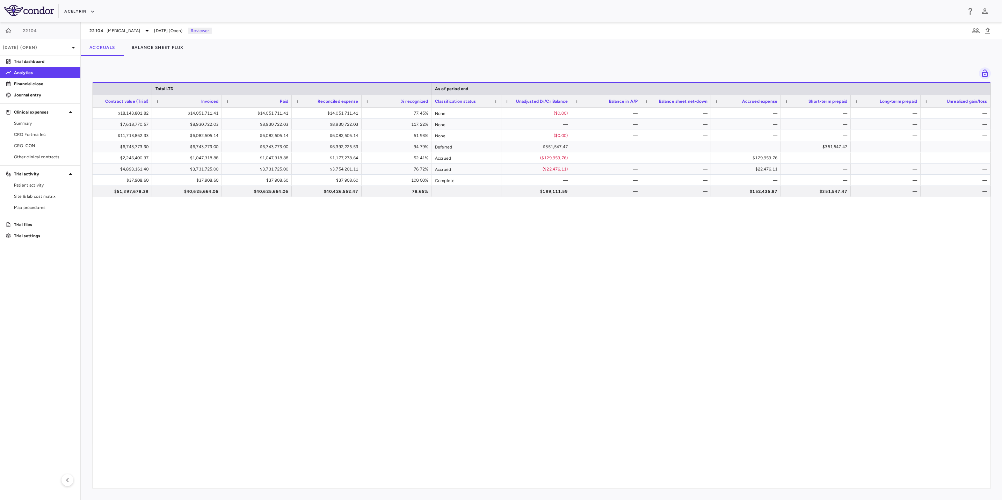
click at [840, 227] on div "$18,143,801.82 $18,143,801.82 $14,051,711.41 $14,051,711.41 $14,051,711.41 77.4…" at bounding box center [542, 294] width 898 height 373
drag, startPoint x: 846, startPoint y: 227, endPoint x: 732, endPoint y: 230, distance: 113.5
click at [847, 228] on div "$18,143,801.82 $18,143,801.82 $14,051,711.41 $14,051,711.41 $14,051,711.41 77.4…" at bounding box center [542, 294] width 898 height 373
drag, startPoint x: 732, startPoint y: 230, endPoint x: 750, endPoint y: 230, distance: 17.8
click at [739, 230] on div "$18,143,801.82 $18,143,801.82 $14,051,711.41 $14,051,711.41 $14,051,711.41 77.4…" at bounding box center [542, 294] width 898 height 373
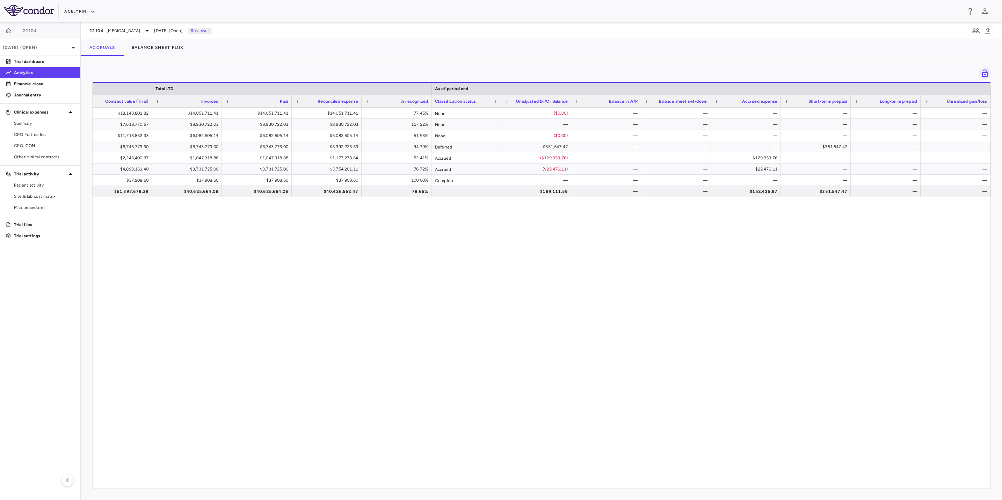
drag, startPoint x: 799, startPoint y: 229, endPoint x: 843, endPoint y: 229, distance: 43.7
click at [802, 229] on div "$18,143,801.82 $18,143,801.82 $14,051,711.41 $14,051,711.41 $14,051,711.41 77.4…" at bounding box center [542, 294] width 898 height 373
drag, startPoint x: 843, startPoint y: 229, endPoint x: 736, endPoint y: 230, distance: 106.5
click at [836, 229] on div "$18,143,801.82 $18,143,801.82 $14,051,711.41 $14,051,711.41 $14,051,711.41 77.4…" at bounding box center [542, 294] width 898 height 373
drag, startPoint x: 736, startPoint y: 230, endPoint x: 839, endPoint y: 231, distance: 102.7
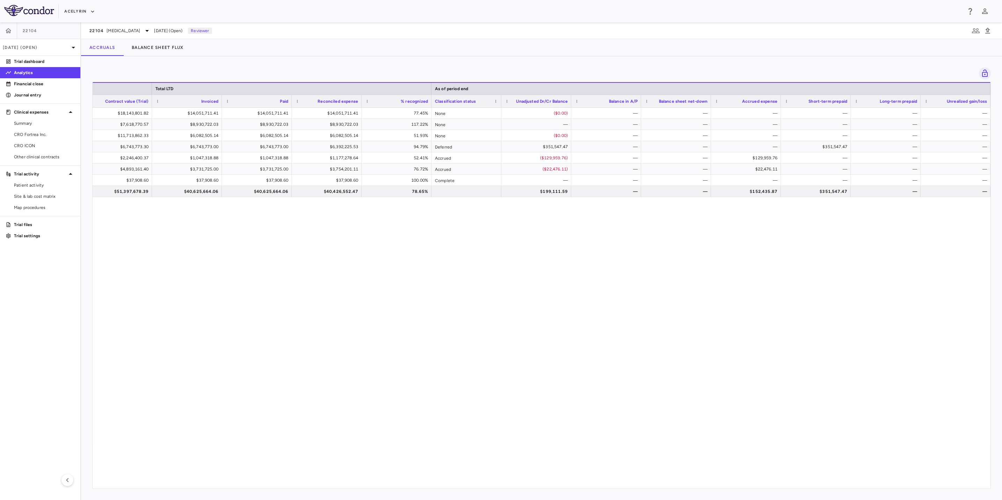
click at [741, 230] on div "$18,143,801.82 $18,143,801.82 $14,051,711.41 $14,051,711.41 $14,051,711.41 77.4…" at bounding box center [542, 294] width 898 height 373
click at [839, 231] on div "$18,143,801.82 $18,143,801.82 $14,051,711.41 $14,051,711.41 $14,051,711.41 77.4…" at bounding box center [542, 294] width 898 height 373
drag, startPoint x: 762, startPoint y: 232, endPoint x: 841, endPoint y: 231, distance: 78.6
click at [763, 232] on div "$18,143,801.82 $18,143,801.82 $14,051,711.41 $14,051,711.41 $14,051,711.41 77.4…" at bounding box center [542, 294] width 898 height 373
drag, startPoint x: 841, startPoint y: 231, endPoint x: 749, endPoint y: 230, distance: 92.2
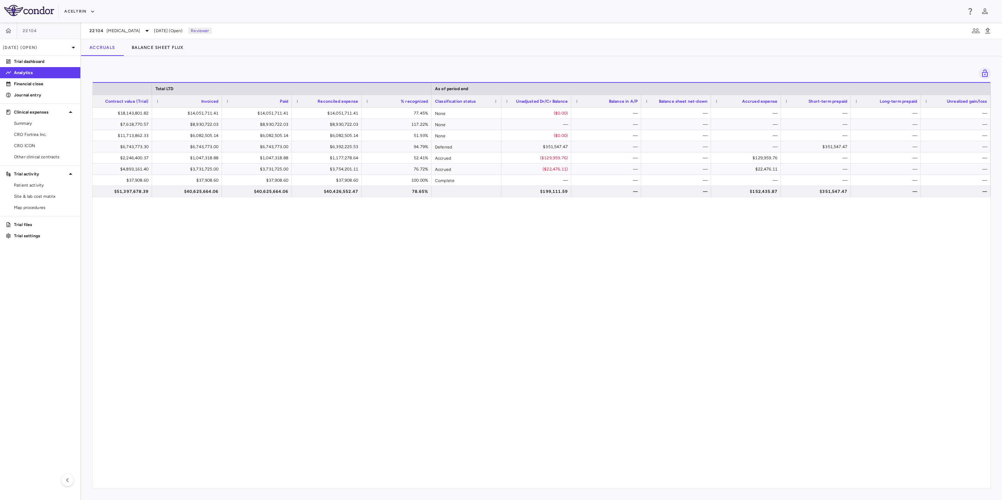
click at [840, 231] on div "$18,143,801.82 $18,143,801.82 $14,051,711.41 $14,051,711.41 $14,051,711.41 77.4…" at bounding box center [542, 294] width 898 height 373
click at [751, 230] on div "$18,143,801.82 $18,143,801.82 $14,051,711.41 $14,051,711.41 $14,051,711.41 77.4…" at bounding box center [542, 294] width 898 height 373
click at [588, 235] on div "$18,143,801.82 $18,143,801.82 $14,051,711.41 $14,051,711.41 $14,051,711.41 77.4…" at bounding box center [542, 294] width 898 height 373
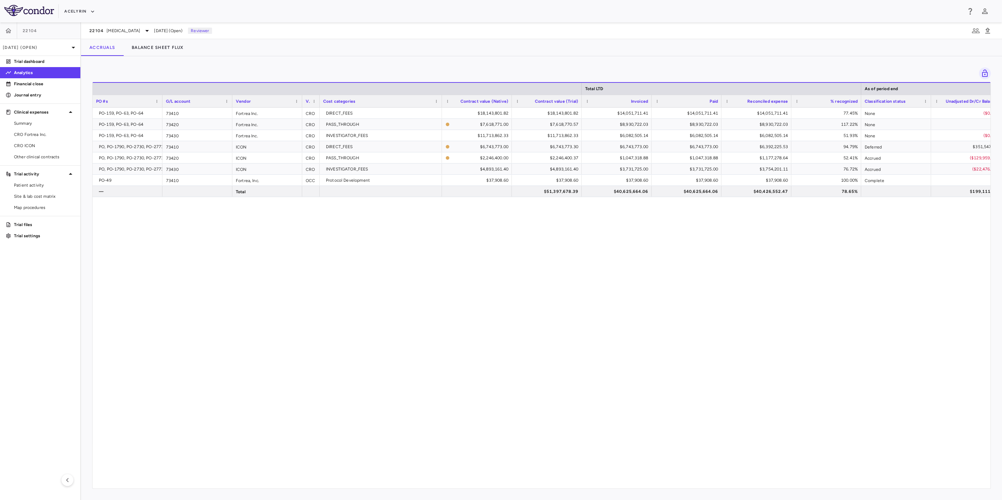
click at [298, 327] on div "PO-159, PO-63, PO-64 73410 Fortrea Inc. CRO DIRECT_FEES $18,143,801.82 $18,143,…" at bounding box center [542, 294] width 898 height 373
click at [12, 28] on button "button" at bounding box center [8, 30] width 17 height 17
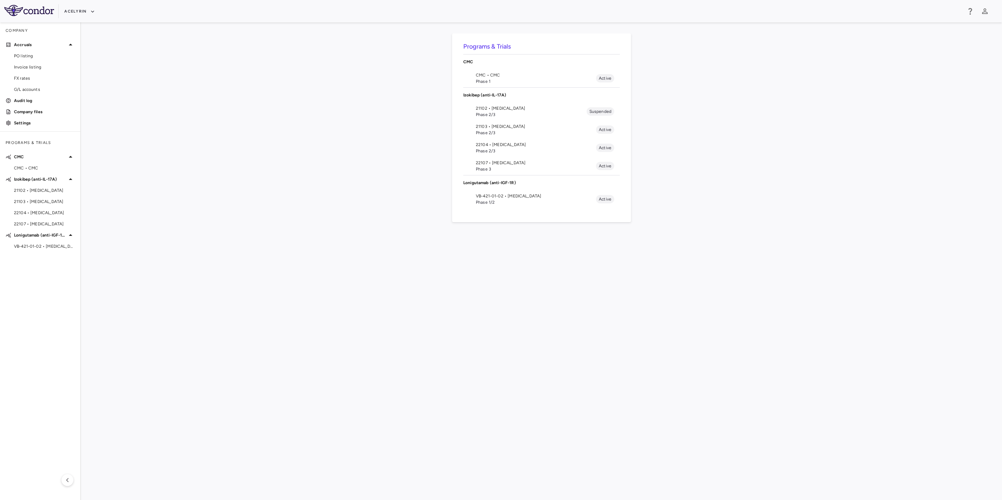
click at [475, 255] on div "Programs & Trials CMC CMC • CMC Phase 1 Active Izokibep (anti-IL-17A) 21102 • H…" at bounding box center [541, 261] width 898 height 455
click at [416, 162] on div "Programs & Trials CMC CMC • CMC Phase 1 Active Izokibep (anti-IL-17A) 21102 • H…" at bounding box center [541, 261] width 898 height 455
click at [501, 163] on span "22107 • [MEDICAL_DATA]" at bounding box center [536, 163] width 120 height 6
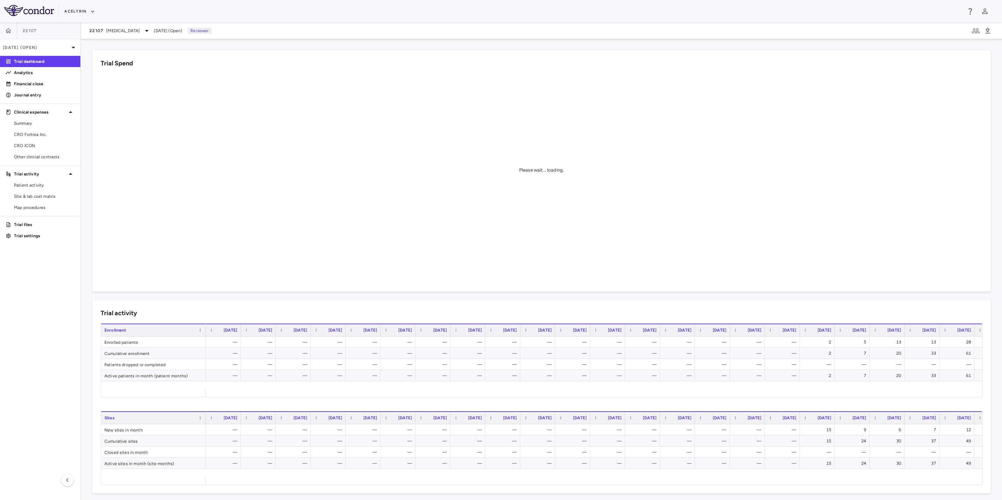
click at [28, 299] on aside "22107 Sep 2025 (Open) Trial dashboard Analytics Financial close Journal entry C…" at bounding box center [40, 260] width 81 height 477
click at [20, 276] on aside "22107 Sep 2025 (Open) Trial dashboard Analytics Financial close Journal entry C…" at bounding box center [40, 260] width 81 height 477
click at [13, 282] on aside "22107 Sep 2025 (Open) Trial dashboard Analytics Financial close Journal entry C…" at bounding box center [40, 260] width 81 height 477
click at [29, 72] on p "Analytics" at bounding box center [44, 73] width 61 height 6
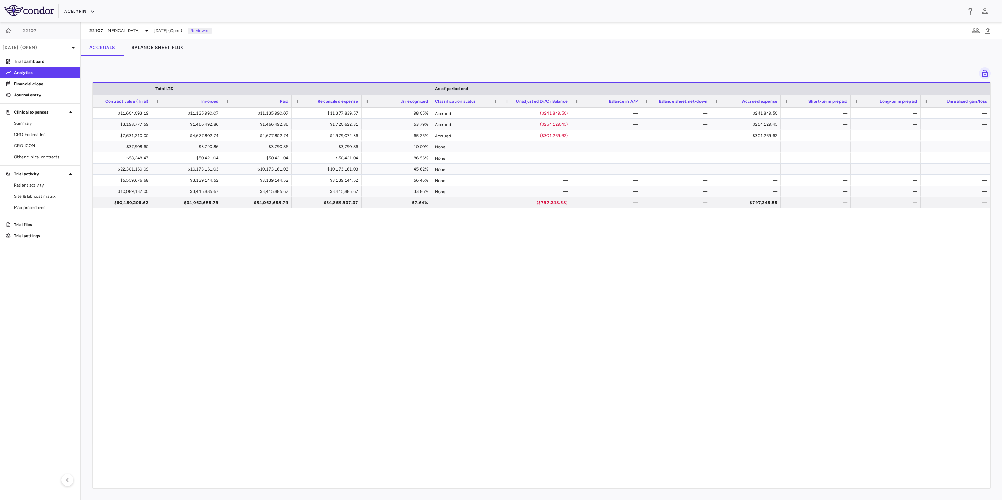
click at [577, 293] on div "$11,604,093.00 $11,604,093.19 $11,135,990.07 $11,135,990.07 $11,377,839.57 98.0…" at bounding box center [542, 294] width 898 height 373
click at [570, 294] on div "$11,604,093.00 $11,604,093.19 $11,135,990.07 $11,135,990.07 $11,377,839.57 98.0…" at bounding box center [542, 294] width 898 height 373
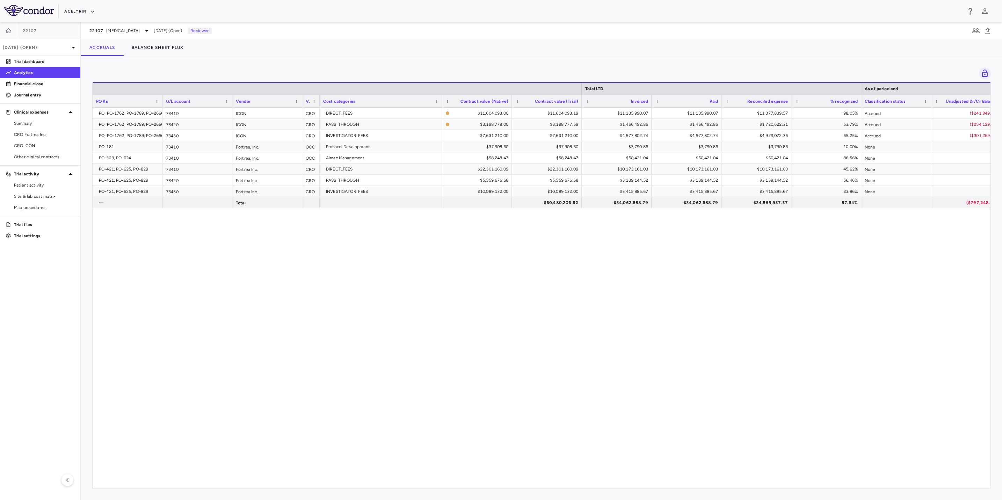
click at [323, 351] on div "PO, PO-1762, PO-1789, PO-2666 73410 ICON CRO DIRECT_FEES $11,604,093.00 $11,604…" at bounding box center [542, 294] width 898 height 373
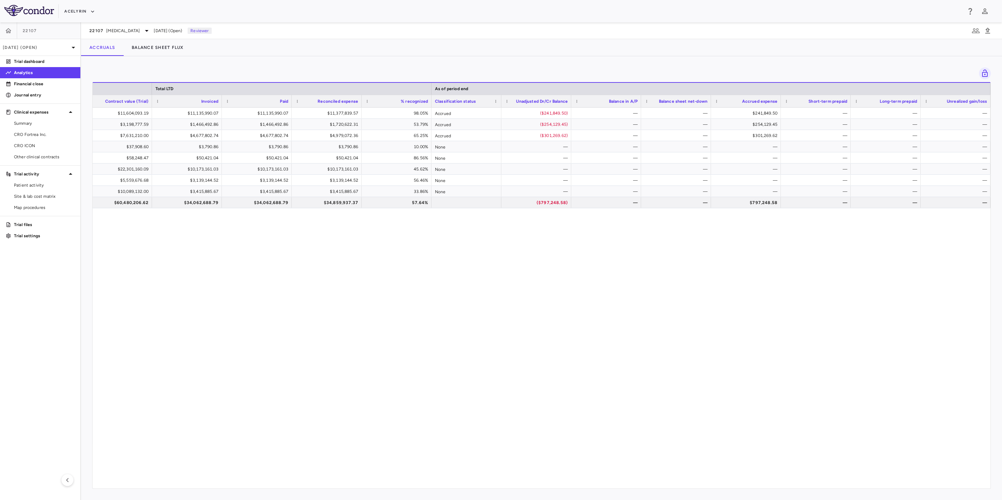
drag, startPoint x: 536, startPoint y: 264, endPoint x: 622, endPoint y: 264, distance: 85.9
click at [537, 264] on div "$11,604,093.00 $11,604,093.19 $11,135,990.07 $11,135,990.07 $11,377,839.57 98.0…" at bounding box center [542, 294] width 898 height 373
click at [814, 253] on div "$11,604,093.00 $11,604,093.19 $11,135,990.07 $11,135,990.07 $11,377,839.57 98.0…" at bounding box center [542, 294] width 898 height 373
drag, startPoint x: 632, startPoint y: 253, endPoint x: 745, endPoint y: 247, distance: 113.7
click at [634, 253] on div "$11,604,093.00 $11,604,093.19 $11,135,990.07 $11,135,990.07 $11,377,839.57 98.0…" at bounding box center [542, 294] width 898 height 373
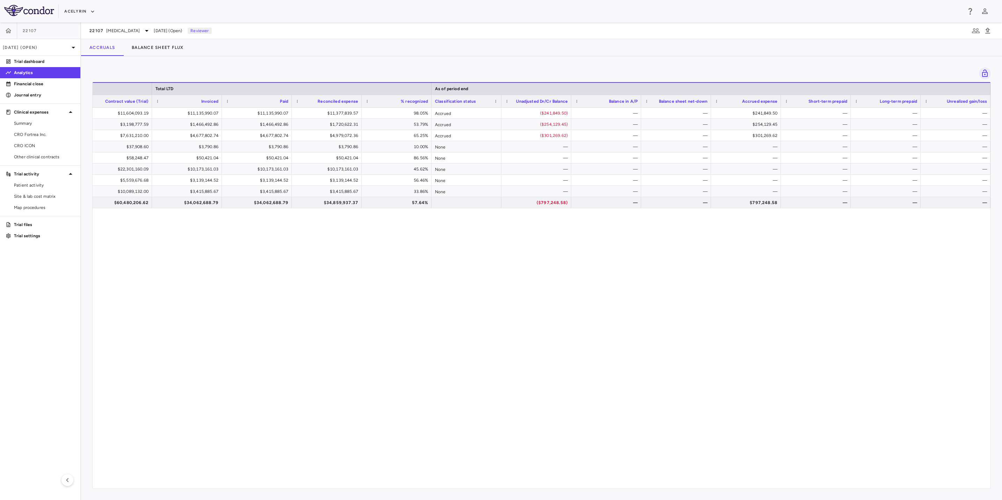
click at [768, 244] on div "$11,604,093.00 $11,604,093.19 $11,135,990.07 $11,135,990.07 $11,377,839.57 98.0…" at bounding box center [542, 294] width 898 height 373
drag, startPoint x: 794, startPoint y: 244, endPoint x: 693, endPoint y: 244, distance: 101.6
click at [776, 244] on div "$11,604,093.00 $11,604,093.19 $11,135,990.07 $11,135,990.07 $11,377,839.57 98.0…" at bounding box center [542, 294] width 898 height 373
drag, startPoint x: 565, startPoint y: 245, endPoint x: 638, endPoint y: 245, distance: 73.4
click at [570, 245] on div "$11,604,093.00 $11,604,093.19 $11,135,990.07 $11,135,990.07 $11,377,839.57 98.0…" at bounding box center [542, 294] width 898 height 373
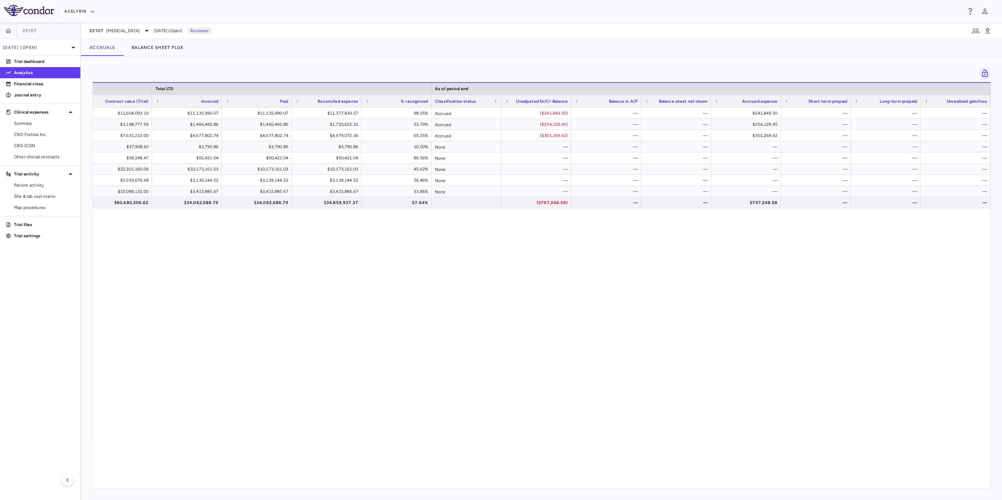
drag, startPoint x: 701, startPoint y: 242, endPoint x: 752, endPoint y: 241, distance: 50.3
click at [704, 242] on div "$11,604,093.00 $11,604,093.19 $11,135,990.07 $11,135,990.07 $11,377,839.57 98.0…" at bounding box center [542, 294] width 898 height 373
drag, startPoint x: 755, startPoint y: 241, endPoint x: 690, endPoint y: 245, distance: 65.0
click at [754, 241] on div "$11,604,093.00 $11,604,093.19 $11,135,990.07 $11,135,990.07 $11,377,839.57 98.0…" at bounding box center [542, 294] width 898 height 373
drag, startPoint x: 690, startPoint y: 245, endPoint x: 756, endPoint y: 245, distance: 66.0
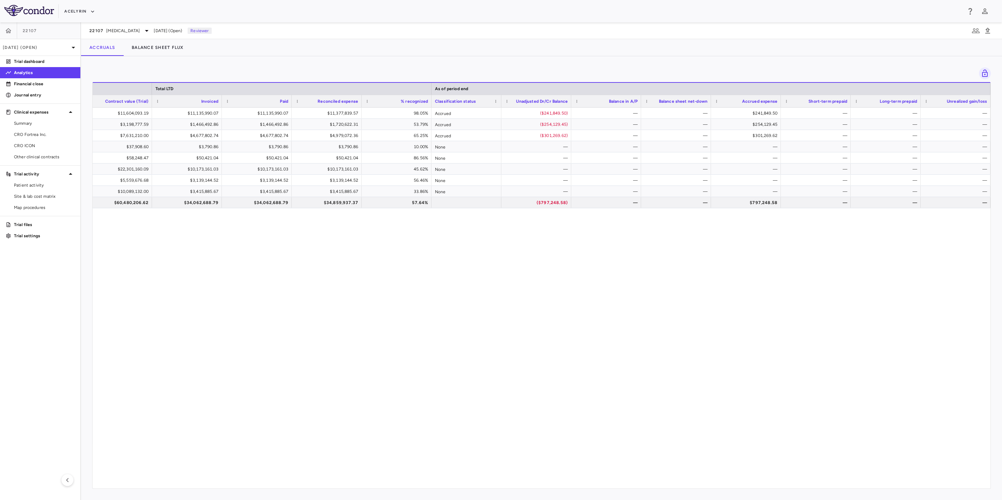
click at [696, 245] on div "$11,604,093.00 $11,604,093.19 $11,135,990.07 $11,135,990.07 $11,377,839.57 98.0…" at bounding box center [542, 294] width 898 height 373
drag, startPoint x: 756, startPoint y: 245, endPoint x: 795, endPoint y: 242, distance: 39.5
click at [771, 244] on div "$11,604,093.00 $11,604,093.19 $11,135,990.07 $11,135,990.07 $11,377,839.57 98.0…" at bounding box center [542, 294] width 898 height 373
drag, startPoint x: 795, startPoint y: 242, endPoint x: 779, endPoint y: 242, distance: 16.8
click at [782, 242] on div "$11,604,093.00 $11,604,093.19 $11,135,990.07 $11,135,990.07 $11,377,839.57 98.0…" at bounding box center [542, 294] width 898 height 373
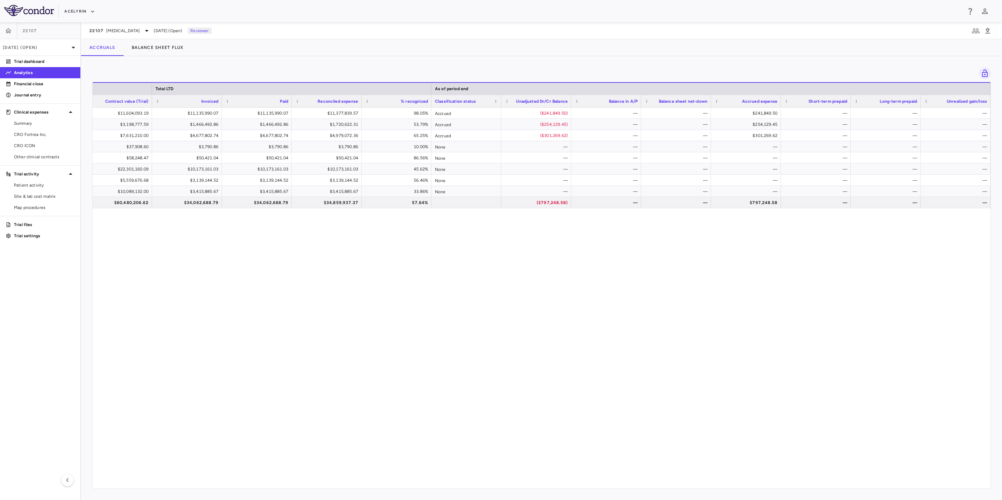
drag, startPoint x: 716, startPoint y: 243, endPoint x: 739, endPoint y: 244, distance: 23.1
click at [725, 244] on div "$11,604,093.00 $11,604,093.19 $11,135,990.07 $11,135,990.07 $11,377,839.57 98.0…" at bounding box center [542, 294] width 898 height 373
drag, startPoint x: 778, startPoint y: 243, endPoint x: 745, endPoint y: 243, distance: 32.1
click at [775, 243] on div "$11,604,093.00 $11,604,093.19 $11,135,990.07 $11,135,990.07 $11,377,839.57 98.0…" at bounding box center [542, 294] width 898 height 373
click at [716, 245] on div "$11,604,093.00 $11,604,093.19 $11,135,990.07 $11,135,990.07 $11,377,839.57 98.0…" at bounding box center [542, 294] width 898 height 373
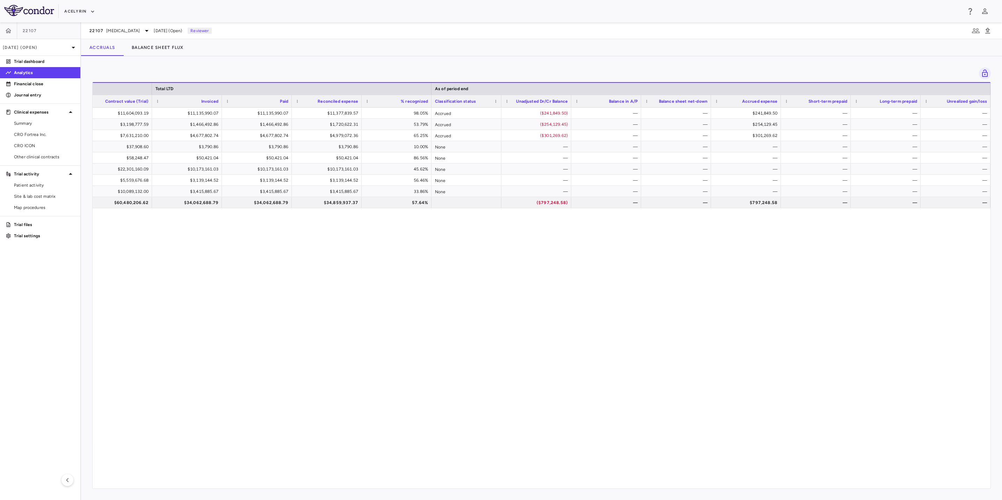
click at [541, 247] on div "$11,604,093.00 $11,604,093.19 $11,135,990.07 $11,135,990.07 $11,377,839.57 98.0…" at bounding box center [542, 294] width 898 height 373
click at [501, 250] on div "$11,604,093.00 $11,604,093.19 $11,135,990.07 $11,135,990.07 $11,377,839.57 98.0…" at bounding box center [542, 294] width 898 height 373
drag, startPoint x: 744, startPoint y: 243, endPoint x: 712, endPoint y: 236, distance: 33.7
click at [745, 243] on div "$11,604,093.00 $11,604,093.19 $11,135,990.07 $11,135,990.07 $11,377,839.57 98.0…" at bounding box center [542, 294] width 898 height 373
click at [688, 232] on div "$11,604,093.00 $11,604,093.19 $11,135,990.07 $11,135,990.07 $11,377,839.57 98.0…" at bounding box center [542, 294] width 898 height 373
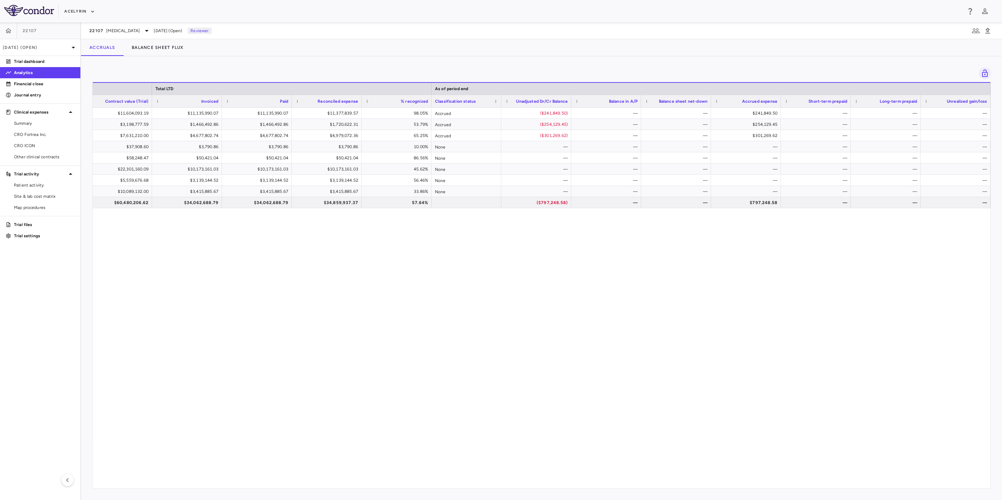
click at [784, 232] on div "$11,604,093.00 $11,604,093.19 $11,135,990.07 $11,135,990.07 $11,377,839.57 98.0…" at bounding box center [542, 294] width 898 height 373
drag, startPoint x: 701, startPoint y: 236, endPoint x: 775, endPoint y: 235, distance: 74.1
click at [704, 236] on div "$11,604,093.00 $11,604,093.19 $11,135,990.07 $11,135,990.07 $11,377,839.57 98.0…" at bounding box center [542, 294] width 898 height 373
drag, startPoint x: 775, startPoint y: 235, endPoint x: 701, endPoint y: 239, distance: 74.5
click at [775, 235] on div "$11,604,093.00 $11,604,093.19 $11,135,990.07 $11,135,990.07 $11,377,839.57 98.0…" at bounding box center [542, 294] width 898 height 373
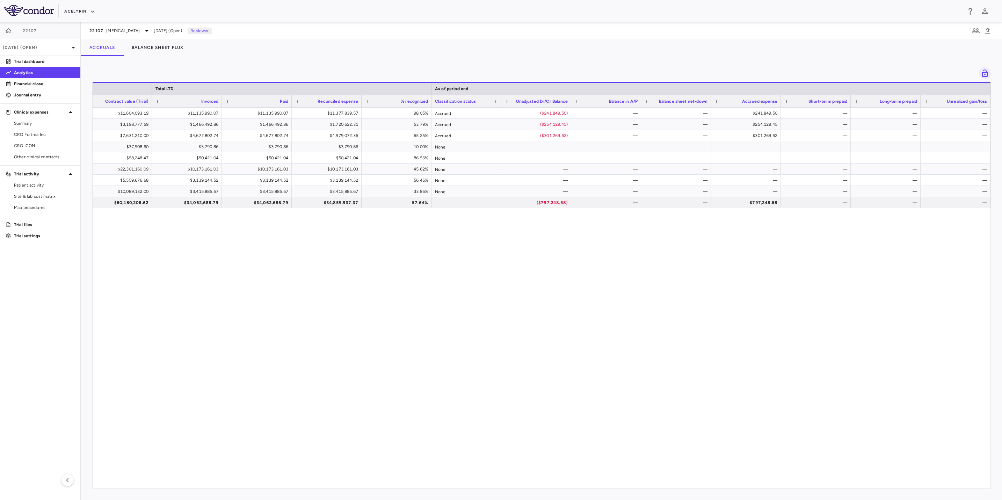
drag, startPoint x: 701, startPoint y: 239, endPoint x: 485, endPoint y: 248, distance: 216.0
click at [700, 239] on div "$11,604,093.00 $11,604,093.19 $11,135,990.07 $11,135,990.07 $11,377,839.57 98.0…" at bounding box center [542, 294] width 898 height 373
click at [485, 248] on div "$11,604,093.00 $11,604,093.19 $11,135,990.07 $11,135,990.07 $11,377,839.57 98.0…" at bounding box center [542, 294] width 898 height 373
drag, startPoint x: 618, startPoint y: 488, endPoint x: 578, endPoint y: 488, distance: 39.1
click at [578, 488] on div "Drag here to set row groups Drag here to set column labels Total LTD As of peri…" at bounding box center [541, 285] width 898 height 407
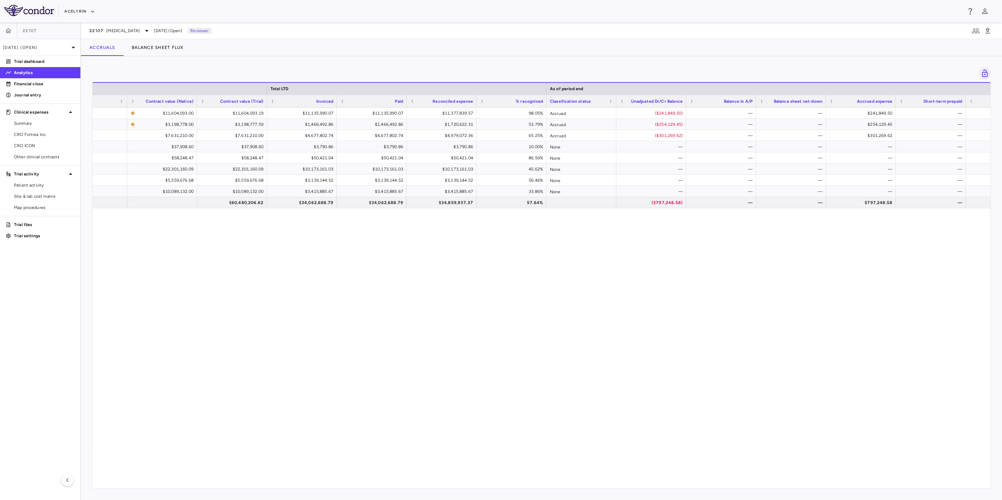
click at [522, 242] on div "$11,604,093.00 $11,604,093.19 $11,135,990.07 $11,135,990.07 $11,377,839.57 98.0…" at bounding box center [542, 294] width 898 height 373
click at [493, 242] on div "$11,604,093.00 $11,604,093.19 $11,135,990.07 $11,135,990.07 $11,377,839.57 98.0…" at bounding box center [542, 294] width 898 height 373
click at [549, 239] on div "$11,604,093.00 $11,604,093.19 $11,135,990.07 $11,135,990.07 $11,377,839.57 98.0…" at bounding box center [542, 294] width 898 height 373
drag, startPoint x: 431, startPoint y: 242, endPoint x: 459, endPoint y: 240, distance: 28.1
click at [433, 242] on div "$11,604,093.00 $11,604,093.19 $11,135,990.07 $11,135,990.07 $11,377,839.57 98.0…" at bounding box center [542, 294] width 898 height 373
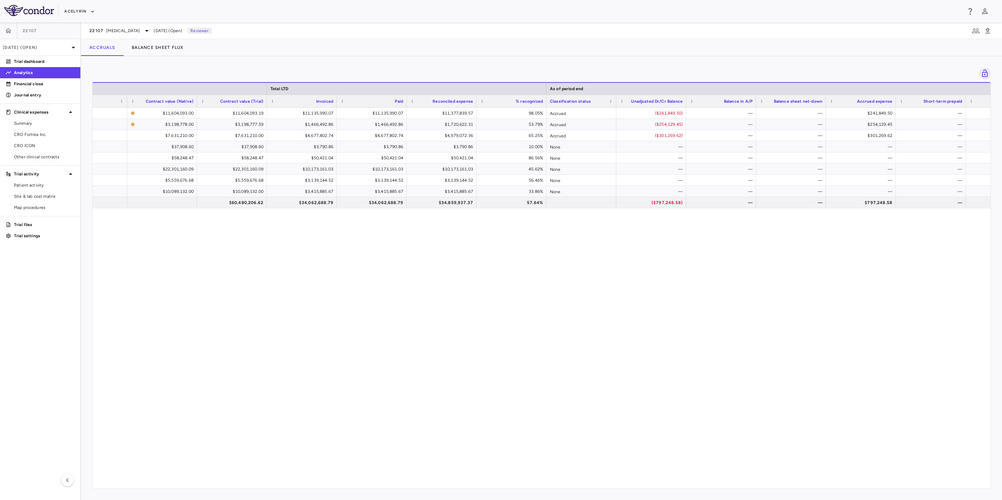
drag, startPoint x: 486, startPoint y: 237, endPoint x: 522, endPoint y: 238, distance: 36.0
click at [490, 237] on div "$11,604,093.00 $11,604,093.19 $11,135,990.07 $11,135,990.07 $11,377,839.57 98.0…" at bounding box center [542, 294] width 898 height 373
click at [526, 239] on div "$11,604,093.00 $11,604,093.19 $11,135,990.07 $11,135,990.07 $11,377,839.57 98.0…" at bounding box center [542, 294] width 898 height 373
click at [464, 239] on div "$11,604,093.00 $11,604,093.19 $11,135,990.07 $11,135,990.07 $11,377,839.57 98.0…" at bounding box center [542, 294] width 898 height 373
drag, startPoint x: 412, startPoint y: 241, endPoint x: 466, endPoint y: 242, distance: 53.8
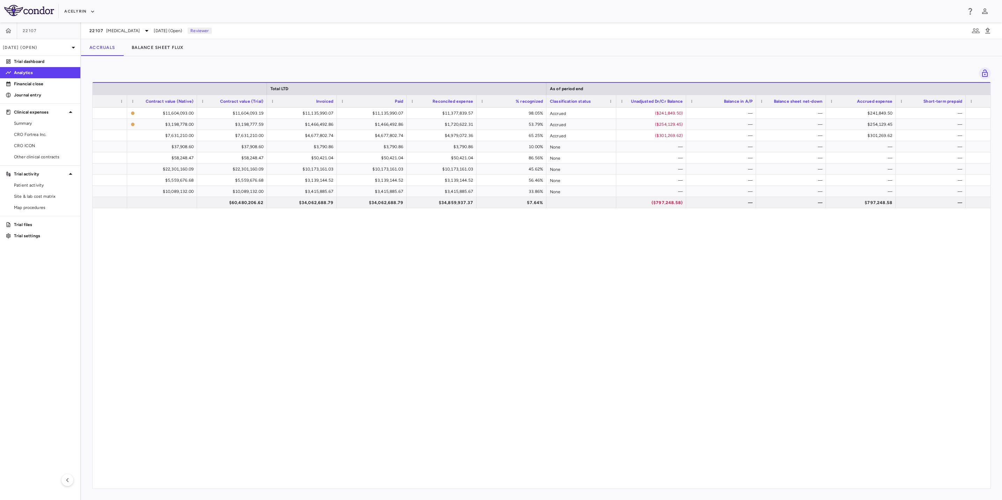
click at [412, 241] on div "$11,604,093.00 $11,604,093.19 $11,135,990.07 $11,135,990.07 $11,377,839.57 98.0…" at bounding box center [542, 294] width 898 height 373
drag, startPoint x: 466, startPoint y: 242, endPoint x: 499, endPoint y: 241, distance: 33.2
click at [488, 241] on div "$11,604,093.00 $11,604,093.19 $11,135,990.07 $11,135,990.07 $11,377,839.57 98.0…" at bounding box center [542, 294] width 898 height 373
drag, startPoint x: 499, startPoint y: 241, endPoint x: 490, endPoint y: 242, distance: 8.4
click at [498, 241] on div "$11,604,093.00 $11,604,093.19 $11,135,990.07 $11,135,990.07 $11,377,839.57 98.0…" at bounding box center [542, 294] width 898 height 373
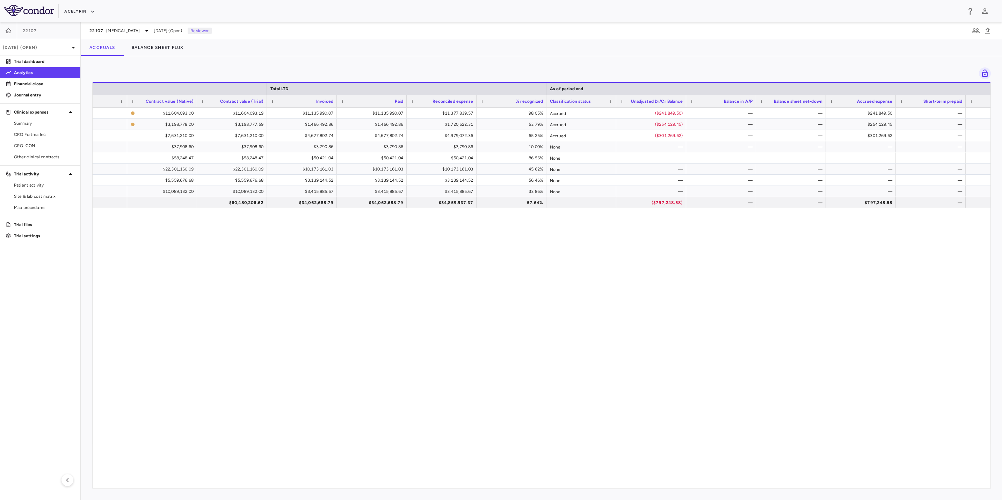
click at [426, 243] on div "$11,604,093.00 $11,604,093.19 $11,135,990.07 $11,135,990.07 $11,377,839.57 98.0…" at bounding box center [542, 294] width 898 height 373
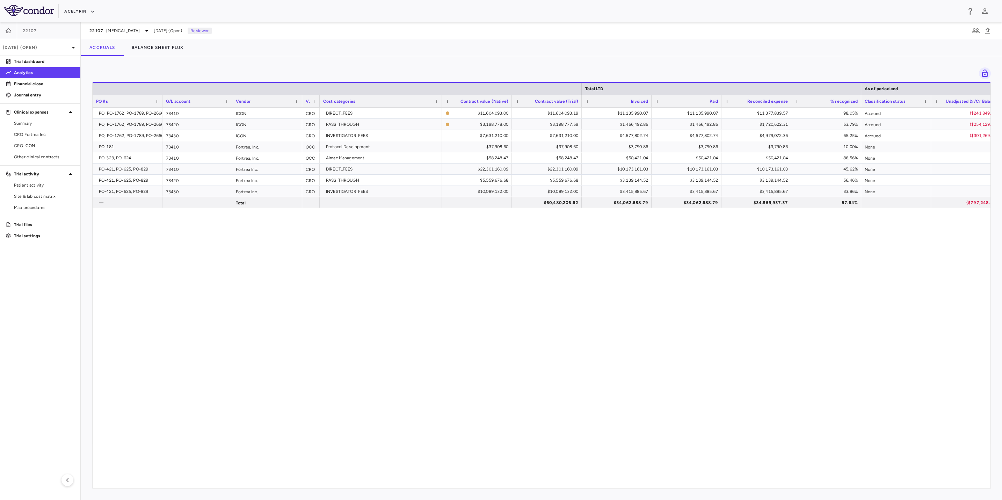
click at [338, 293] on div "PO, PO-1762, PO-1789, PO-2666 73410 ICON CRO DIRECT_FEES $11,604,093.00 $11,604…" at bounding box center [542, 294] width 898 height 373
click at [355, 352] on div "PO, PO-1762, PO-1789, PO-2666 73410 ICON CRO DIRECT_FEES $11,604,093.00 $11,604…" at bounding box center [542, 294] width 898 height 373
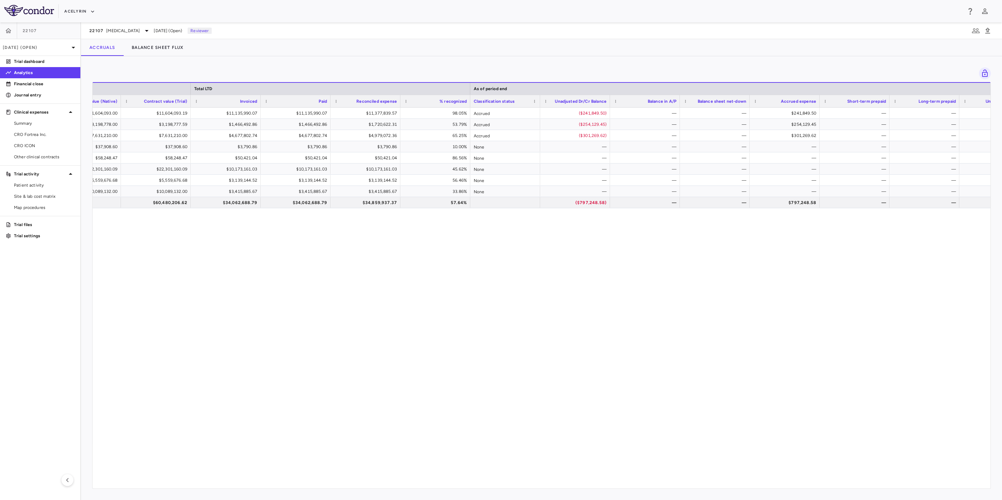
drag, startPoint x: 800, startPoint y: 243, endPoint x: 674, endPoint y: 242, distance: 125.4
click at [792, 242] on div "DIRECT_FEES $11,604,093.00 $11,604,093.19 $11,135,990.07 $11,135,990.07 $11,377…" at bounding box center [542, 294] width 898 height 373
click at [516, 242] on div "DIRECT_FEES $11,604,093.00 $11,604,093.19 $11,135,990.07 $11,135,990.07 $11,377…" at bounding box center [542, 294] width 898 height 373
drag, startPoint x: 696, startPoint y: 242, endPoint x: 712, endPoint y: 242, distance: 15.4
click at [707, 242] on div "DIRECT_FEES $11,604,093.00 $11,604,093.19 $11,135,990.07 $11,135,990.07 $11,377…" at bounding box center [542, 294] width 898 height 373
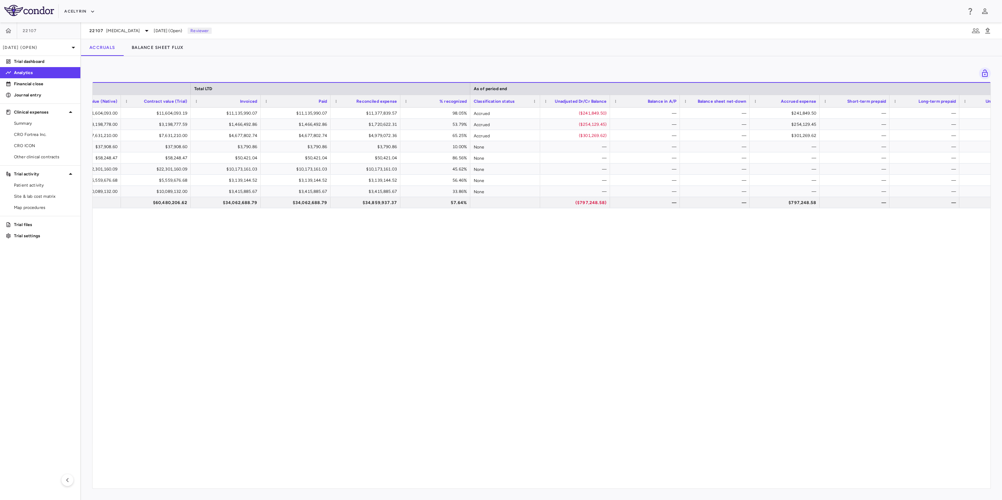
drag, startPoint x: 775, startPoint y: 243, endPoint x: 801, endPoint y: 243, distance: 26.2
click at [776, 243] on div "DIRECT_FEES $11,604,093.00 $11,604,093.19 $11,135,990.07 $11,135,990.07 $11,377…" at bounding box center [542, 294] width 898 height 373
drag, startPoint x: 819, startPoint y: 243, endPoint x: 569, endPoint y: 244, distance: 249.4
click at [806, 243] on div "DIRECT_FEES $11,604,093.00 $11,604,093.19 $11,135,990.07 $11,135,990.07 $11,377…" at bounding box center [542, 294] width 898 height 373
drag, startPoint x: 569, startPoint y: 244, endPoint x: 766, endPoint y: 242, distance: 197.4
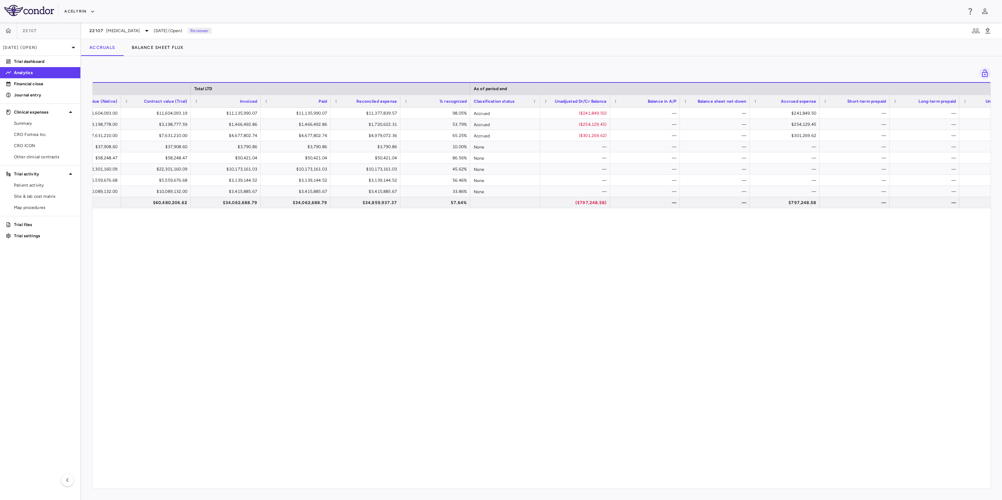
click at [572, 244] on div "DIRECT_FEES $11,604,093.00 $11,604,093.19 $11,135,990.07 $11,135,990.07 $11,377…" at bounding box center [542, 294] width 898 height 373
drag, startPoint x: 766, startPoint y: 242, endPoint x: 845, endPoint y: 242, distance: 78.6
click at [769, 242] on div "DIRECT_FEES $11,604,093.00 $11,604,093.19 $11,135,990.07 $11,135,990.07 $11,377…" at bounding box center [542, 294] width 898 height 373
drag, startPoint x: 845, startPoint y: 242, endPoint x: 568, endPoint y: 239, distance: 276.7
click at [826, 242] on div "DIRECT_FEES $11,604,093.00 $11,604,093.19 $11,135,990.07 $11,135,990.07 $11,377…" at bounding box center [542, 294] width 898 height 373
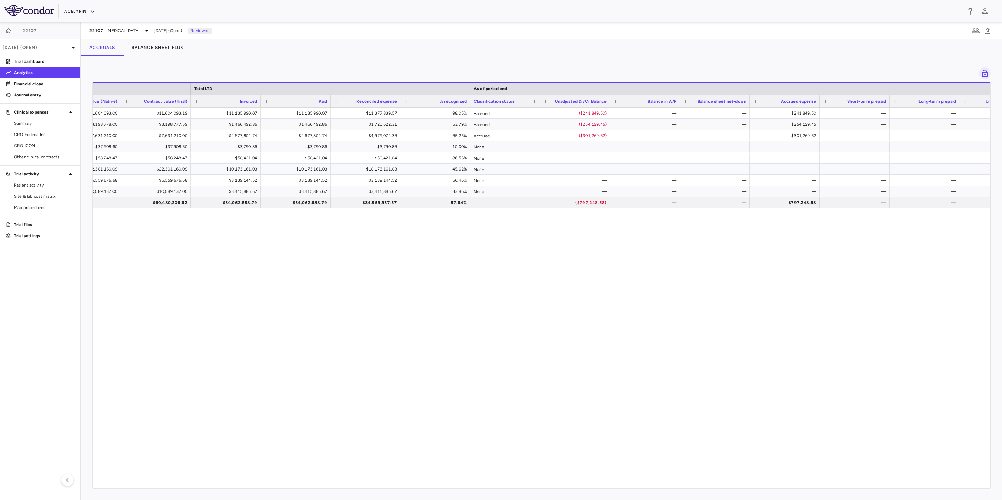
drag, startPoint x: 568, startPoint y: 238, endPoint x: 607, endPoint y: 238, distance: 38.4
click at [574, 238] on div "DIRECT_FEES $11,604,093.00 $11,604,093.19 $11,135,990.07 $11,135,990.07 $11,377…" at bounding box center [542, 294] width 898 height 373
drag, startPoint x: 732, startPoint y: 239, endPoint x: 840, endPoint y: 241, distance: 108.0
click at [744, 239] on div "DIRECT_FEES $11,604,093.00 $11,604,093.19 $11,135,990.07 $11,135,990.07 $11,377…" at bounding box center [542, 294] width 898 height 373
drag
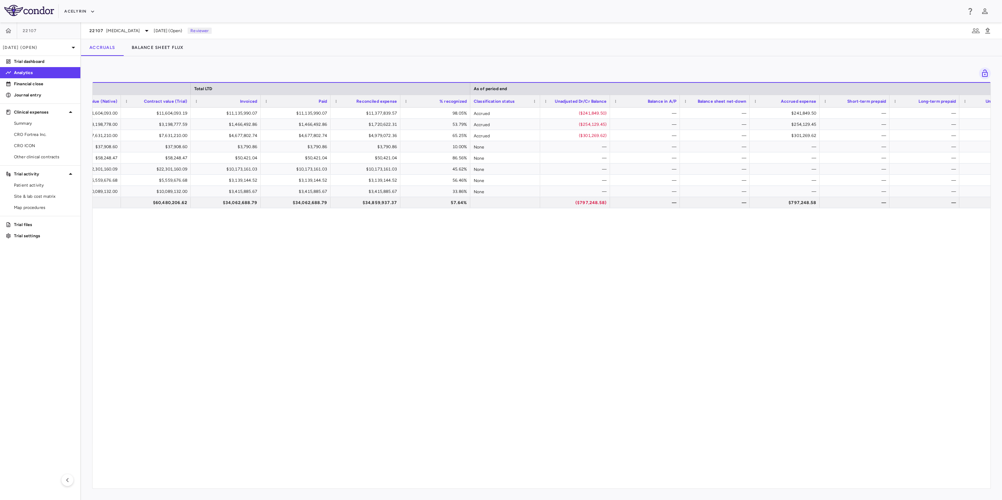
click at [799, 241] on div "DIRECT_FEES $11,604,093.00 $11,604,093.19 $11,135,990.07 $11,135,990.07 $11,377…" at bounding box center [542, 294] width 898 height 373
click at [609, 237] on div "DIRECT_FEES $11,604,093.00 $11,604,093.19 $11,135,990.07 $11,135,990.07 $11,377…" at bounding box center [542, 294] width 898 height 373
click at [744, 238] on div "DIRECT_FEES $11,604,093.00 $11,604,093.19 $11,135,990.07 $11,135,990.07 $11,377…" at bounding box center [542, 294] width 898 height 373
click at [798, 240] on div "DIRECT_FEES $11,604,093.00 $11,604,093.19 $11,135,990.07 $11,135,990.07 $11,377…" at bounding box center [542, 294] width 898 height 373
click at [580, 238] on div "DIRECT_FEES $11,604,093.00 $11,604,093.19 $11,135,990.07 $11,135,990.07 $11,377…" at bounding box center [542, 294] width 898 height 373
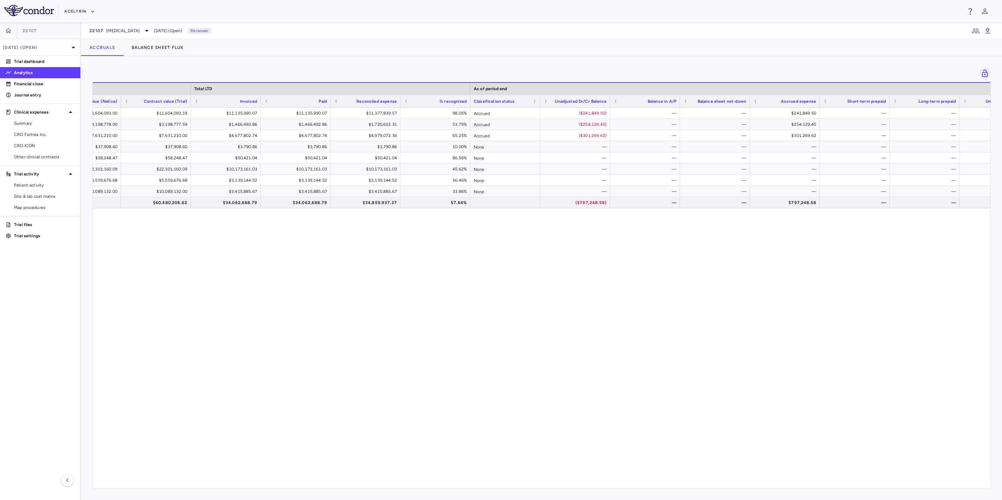
click at [752, 239] on div "DIRECT_FEES $11,604,093.00 $11,604,093.19 $11,135,990.07 $11,135,990.07 $11,377…" at bounding box center [542, 294] width 898 height 373
click at [815, 239] on div "DIRECT_FEES $11,604,093.00 $11,604,093.19 $11,135,990.07 $11,135,990.07 $11,377…" at bounding box center [542, 294] width 898 height 373
click at [608, 235] on div "DIRECT_FEES $11,604,093.00 $11,604,093.19 $11,135,990.07 $11,135,990.07 $11,377…" at bounding box center [542, 294] width 898 height 373
click at [784, 235] on div "DIRECT_FEES $11,604,093.00 $11,604,093.19 $11,135,990.07 $11,135,990.07 $11,377…" at bounding box center [542, 294] width 898 height 373
click at [805, 234] on div "DIRECT_FEES $11,604,093.00 $11,604,093.19 $11,135,990.07 $11,135,990.07 $11,377…" at bounding box center [542, 294] width 898 height 373
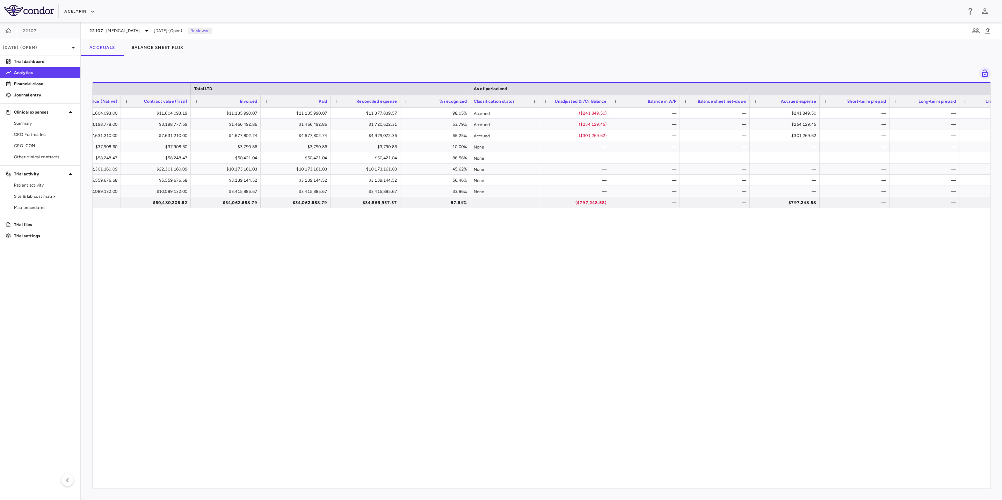
click at [629, 235] on div "DIRECT_FEES $11,604,093.00 $11,604,093.19 $11,135,990.07 $11,135,990.07 $11,377…" at bounding box center [542, 294] width 898 height 373
click at [787, 235] on div "DIRECT_FEES $11,604,093.00 $11,604,093.19 $11,135,990.07 $11,135,990.07 $11,377…" at bounding box center [542, 294] width 898 height 373
click at [639, 235] on div "DIRECT_FEES $11,604,093.00 $11,604,093.19 $11,135,990.07 $11,135,990.07 $11,377…" at bounding box center [542, 294] width 898 height 373
click at [545, 237] on div "DIRECT_FEES $11,604,093.00 $11,604,093.19 $11,135,990.07 $11,135,990.07 $11,377…" at bounding box center [542, 294] width 898 height 373
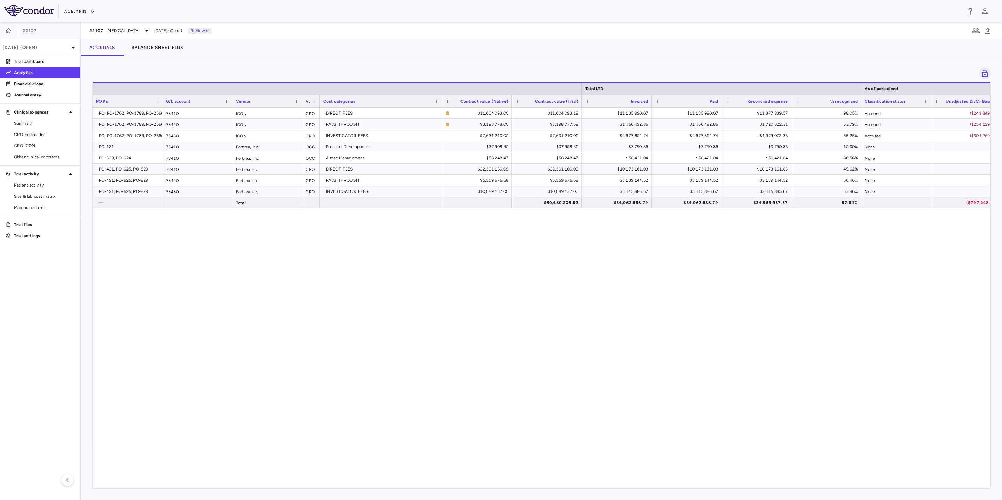
click at [350, 261] on div "PO, PO-1762, PO-1789, PO-2666 73410 ICON CRO DIRECT_FEES $11,604,093.00 $11,604…" at bounding box center [542, 294] width 898 height 373
click at [430, 329] on div "PO, PO-1762, PO-1789, PO-2666 73410 ICON CRO DIRECT_FEES $11,604,093.00 $11,604…" at bounding box center [542, 294] width 898 height 373
click at [475, 298] on div "PO, PO-1762, PO-1789, PO-2666 73410 ICON CRO DIRECT_FEES $11,604,093.00 $11,604…" at bounding box center [542, 294] width 898 height 373
click at [582, 356] on div "PO, PO-1762, PO-1789, PO-2666 73410 ICON CRO DIRECT_FEES $11,604,093.00 $11,604…" at bounding box center [542, 294] width 898 height 373
